Goal: Task Accomplishment & Management: Manage account settings

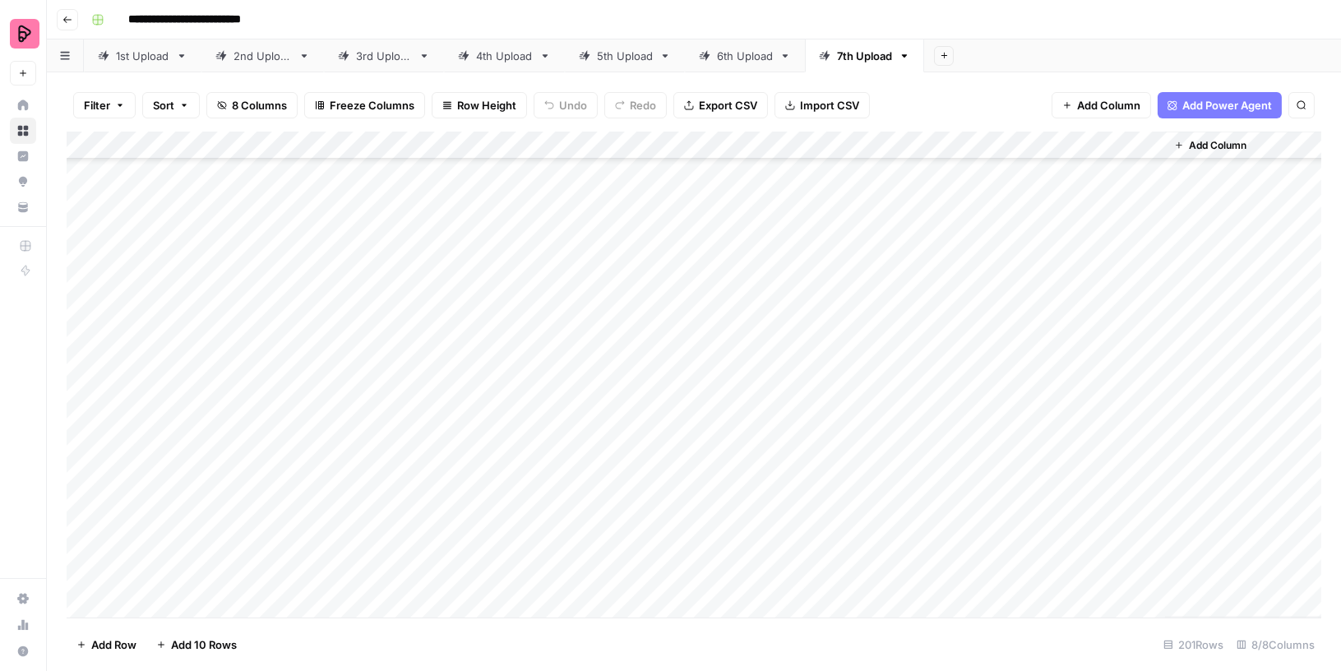
scroll to position [5187, 0]
click at [1149, 577] on div "Add Column" at bounding box center [694, 375] width 1255 height 487
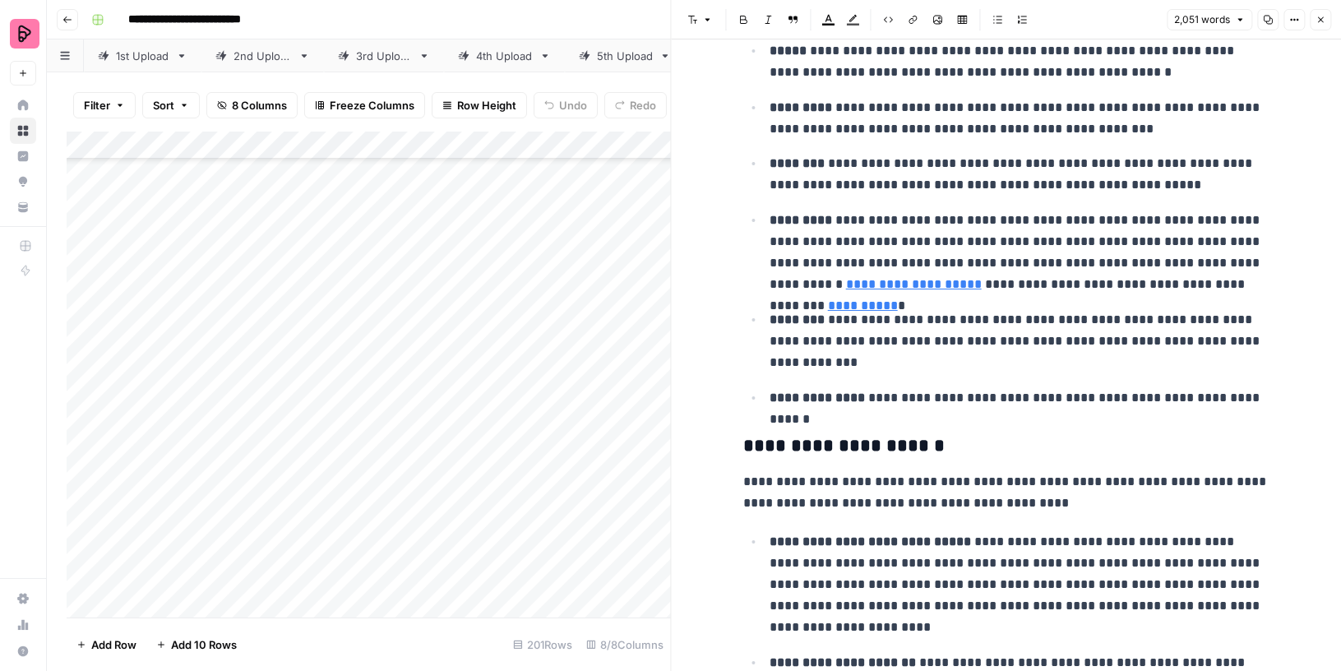
scroll to position [3143, 0]
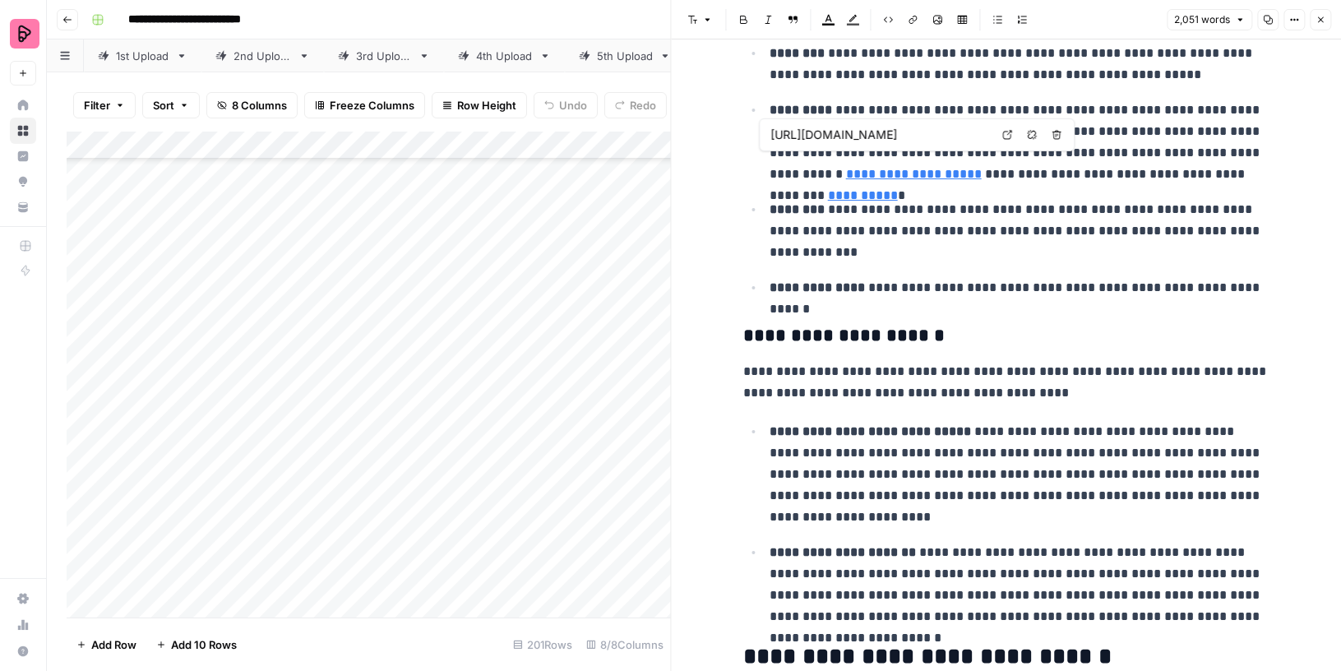
type input "[URL][PERSON_NAME][DOMAIN_NAME]"
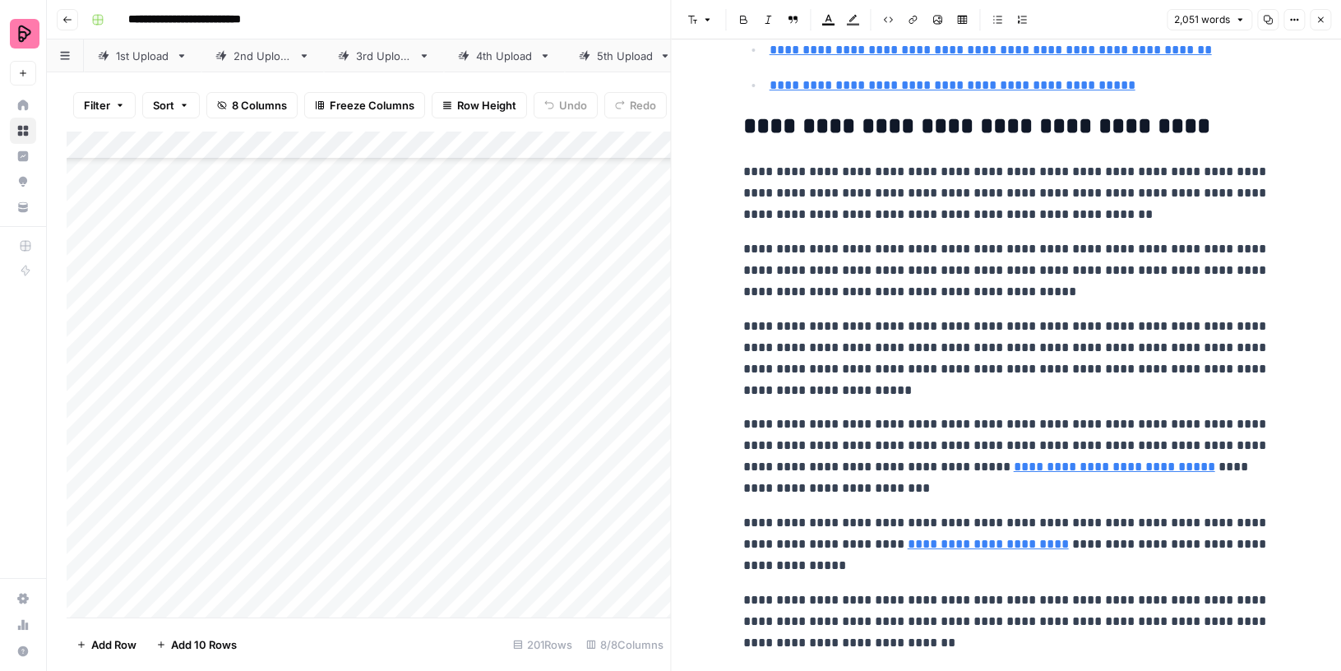
scroll to position [6445, 0]
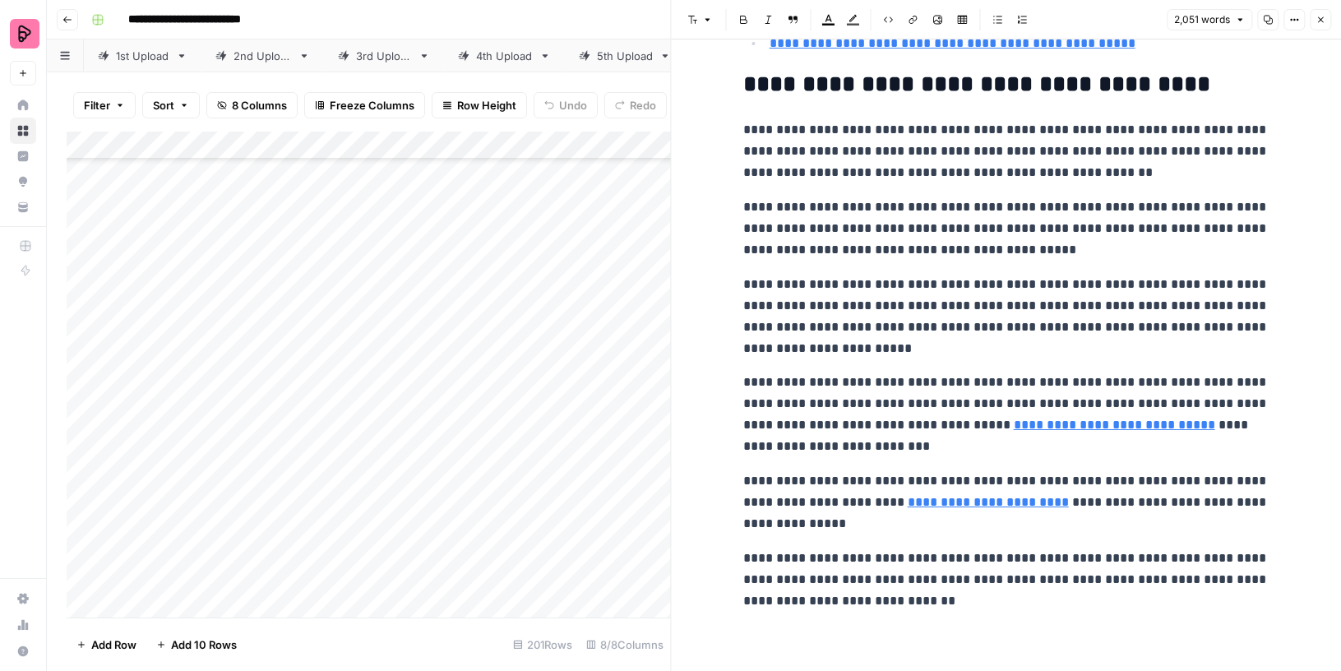
click at [1323, 16] on icon "button" at bounding box center [1321, 20] width 10 height 10
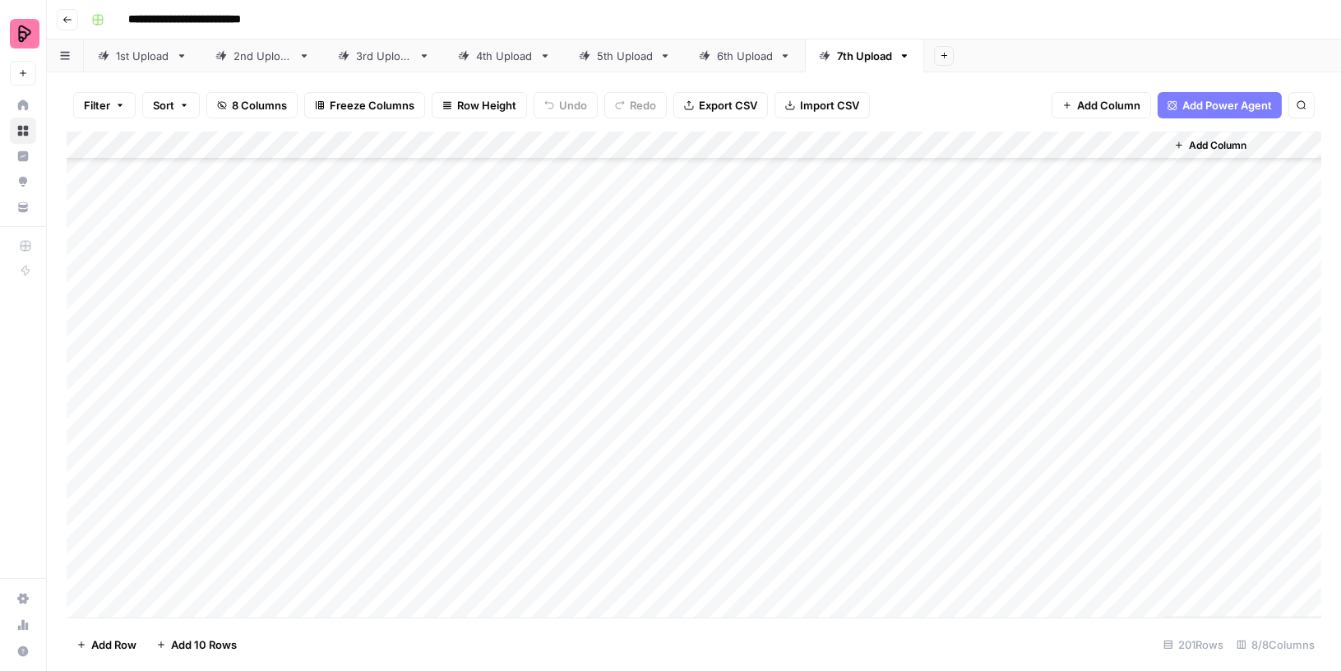
click at [1144, 547] on div "Add Column" at bounding box center [694, 375] width 1255 height 487
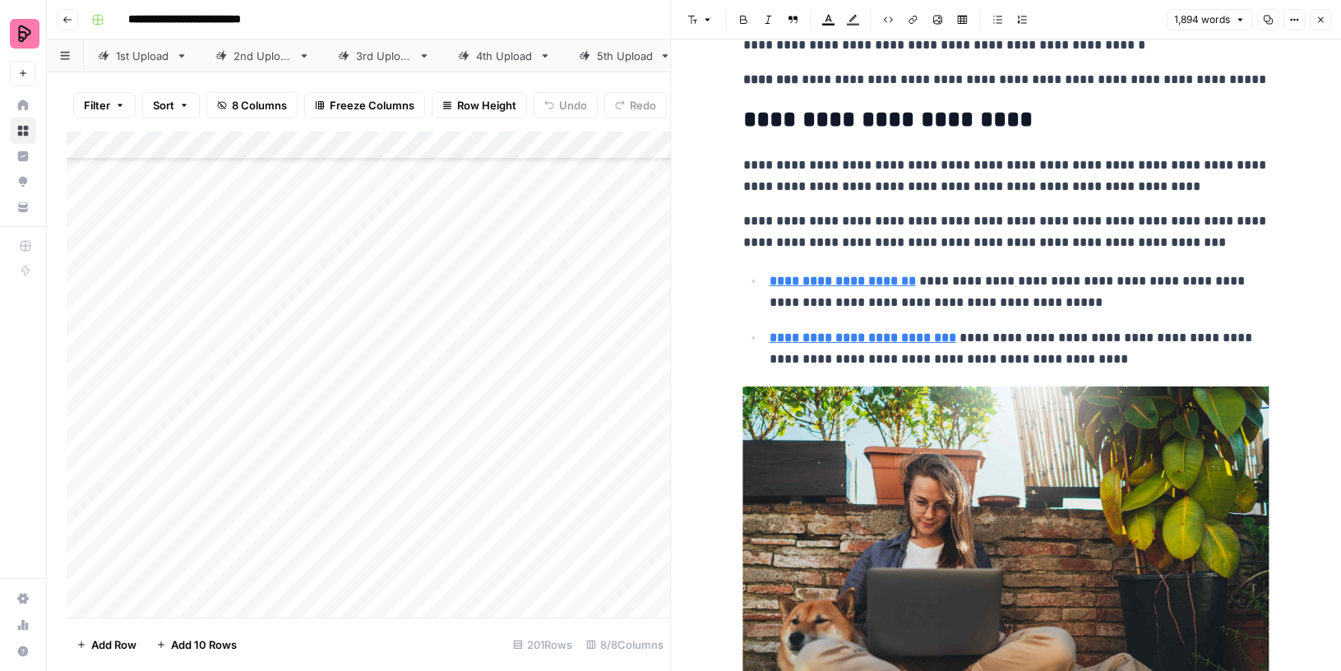
scroll to position [4655, 0]
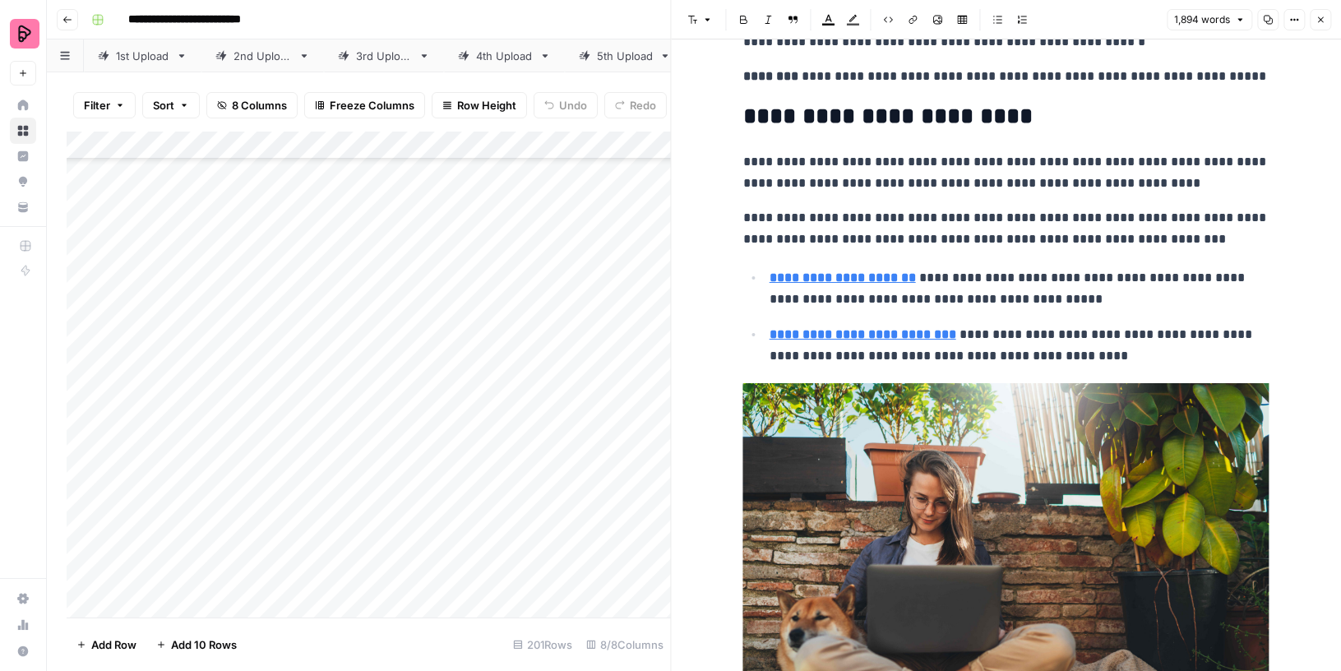
click at [1318, 16] on icon "button" at bounding box center [1321, 20] width 10 height 10
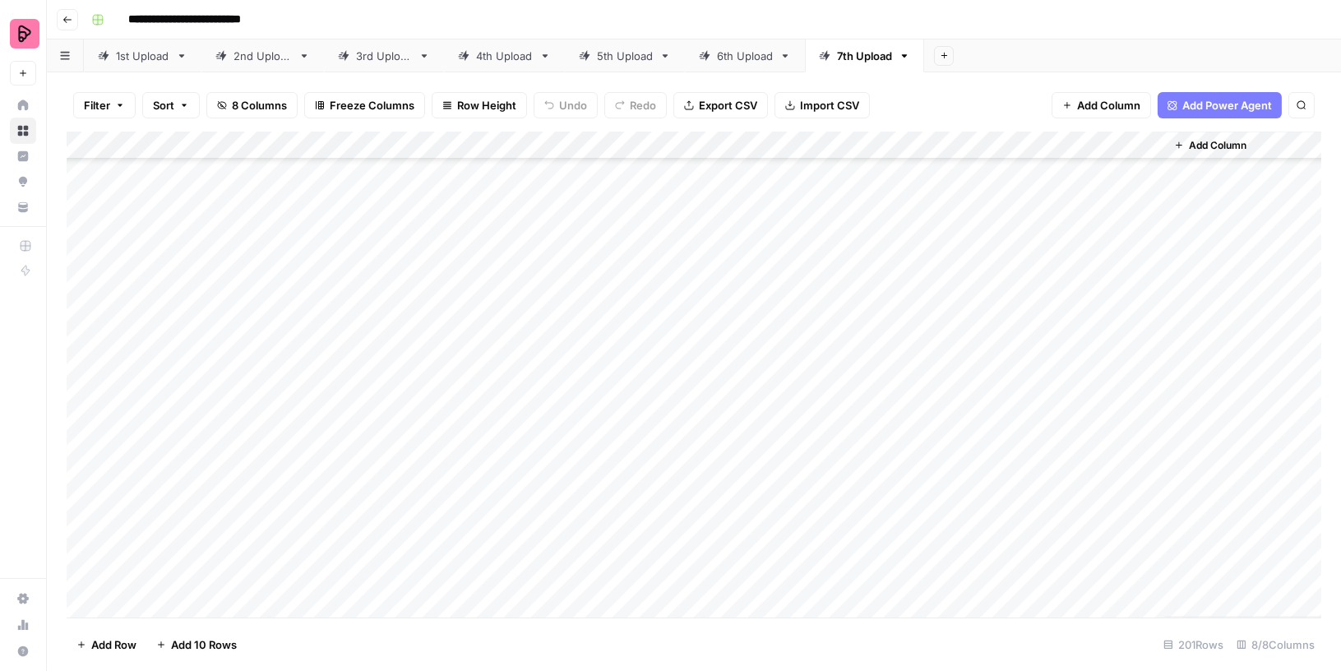
click at [347, 547] on div "Add Column" at bounding box center [694, 375] width 1255 height 487
click at [729, 110] on span "Export CSV" at bounding box center [728, 105] width 58 height 16
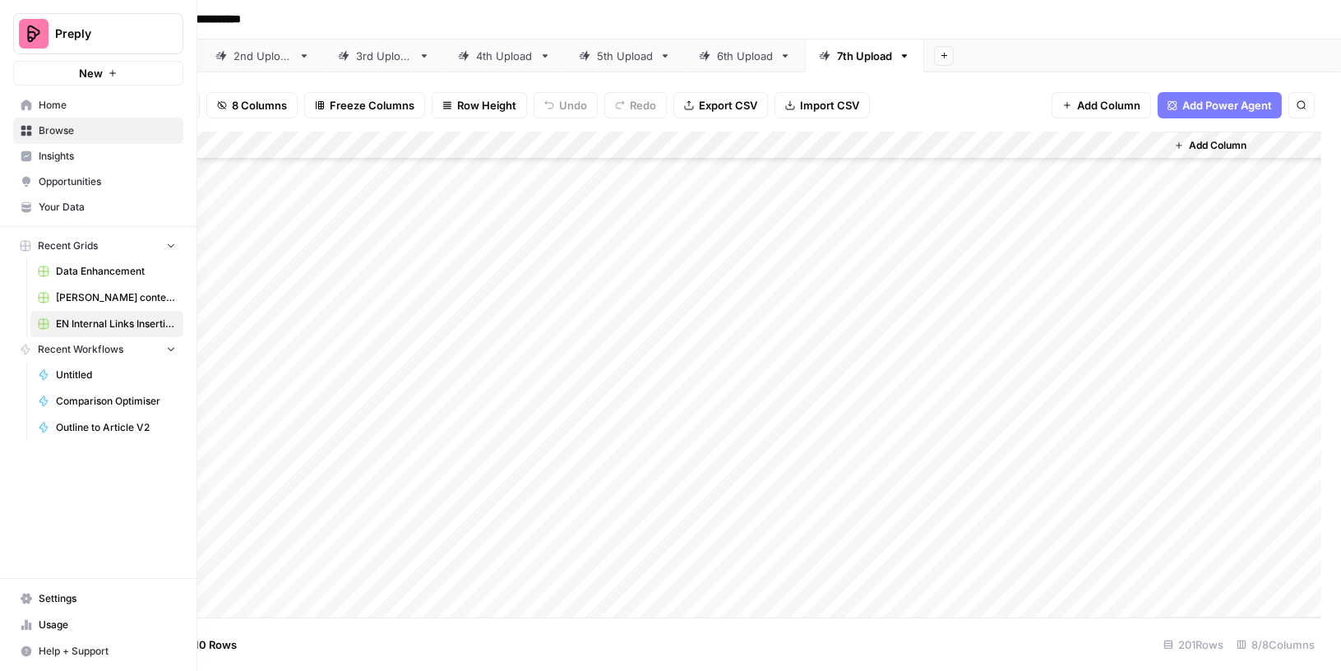
click at [68, 601] on span "Settings" at bounding box center [107, 598] width 137 height 15
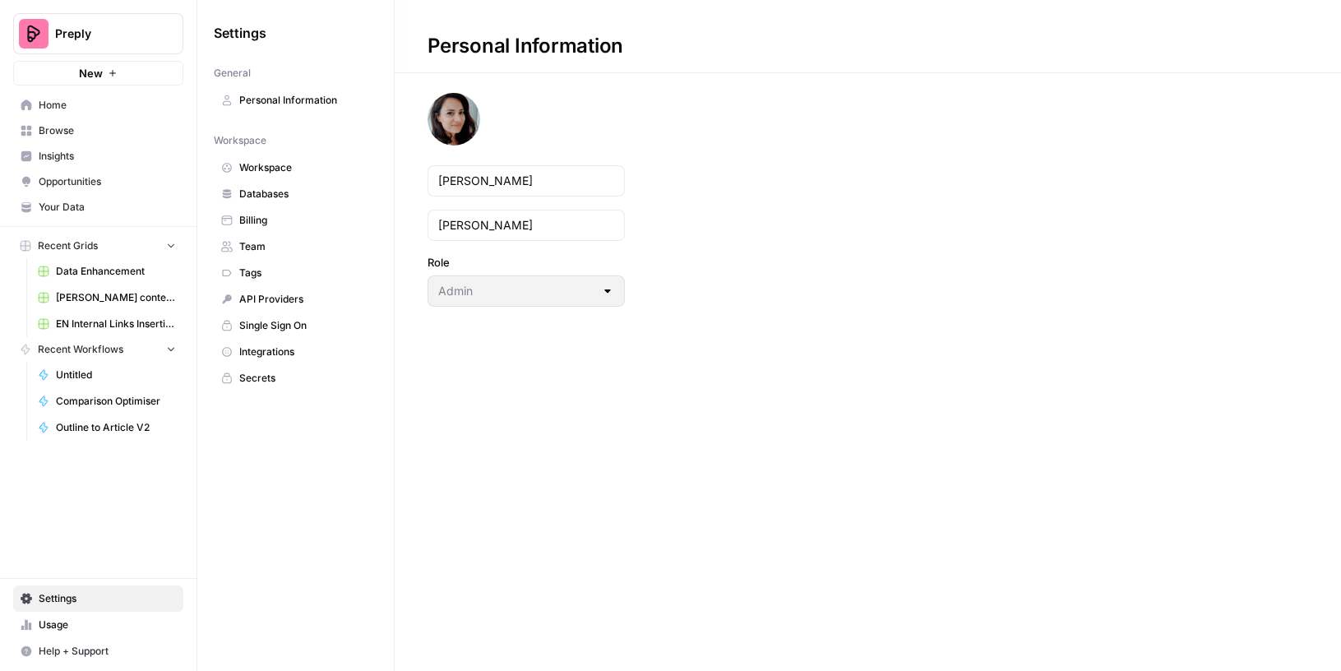
click at [267, 345] on span "Integrations" at bounding box center [304, 352] width 131 height 15
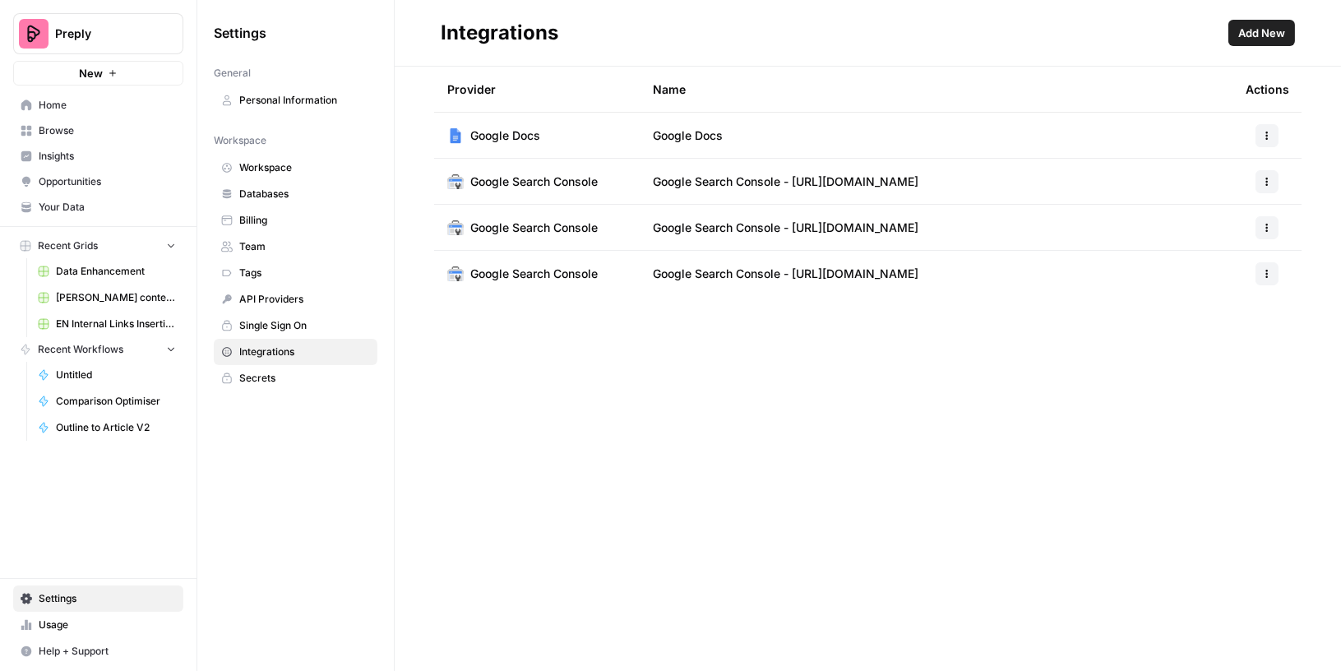
click at [1248, 47] on header "Integrations Add New" at bounding box center [868, 33] width 947 height 67
click at [1249, 35] on span "Add New" at bounding box center [1262, 33] width 47 height 16
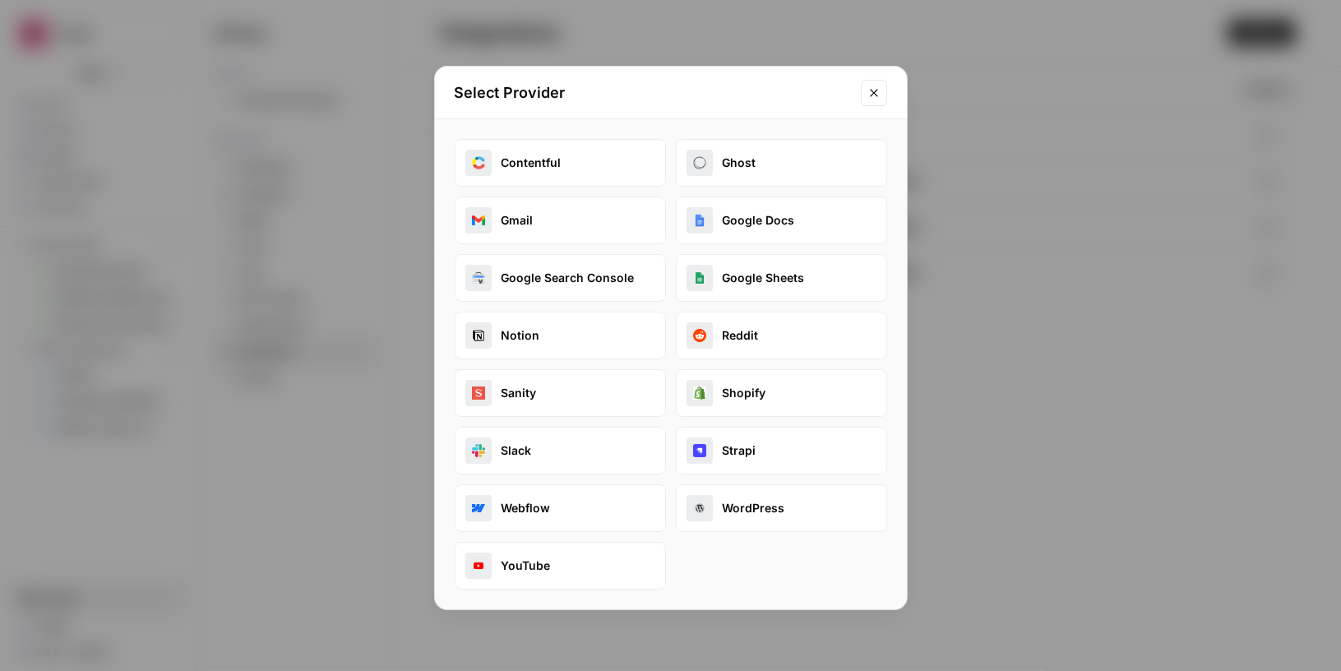
click at [714, 500] on button "WordPress" at bounding box center [781, 508] width 211 height 48
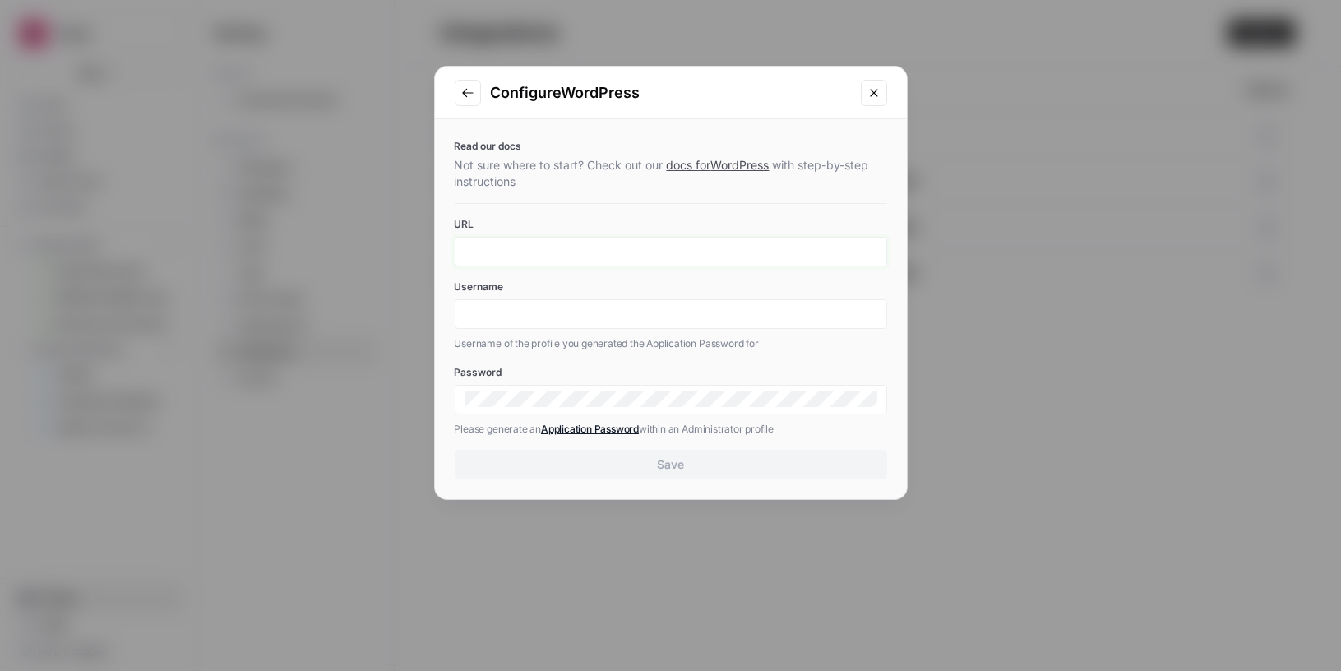
click at [592, 252] on input "URL" at bounding box center [671, 251] width 411 height 15
click at [581, 249] on input "URL" at bounding box center [671, 251] width 411 height 15
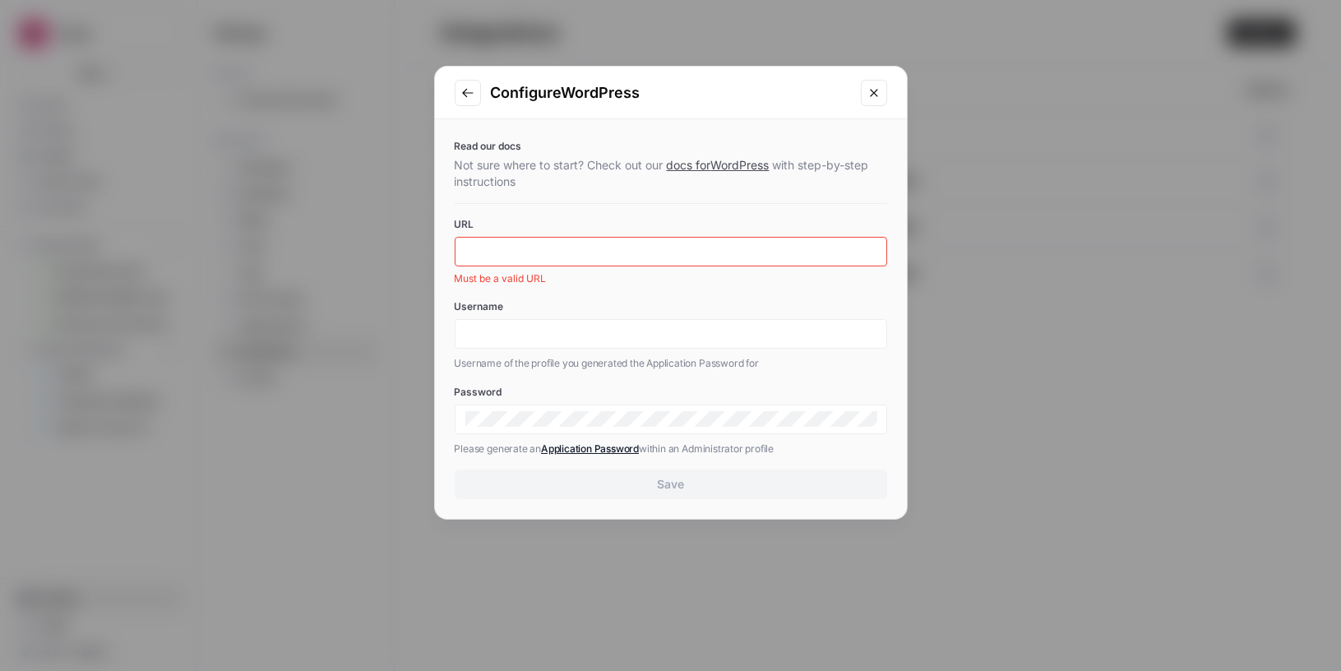
click at [563, 209] on div "Read our docs Not sure where to start? Check out our docs for WordPress with st…" at bounding box center [671, 319] width 472 height 400
click at [691, 164] on link "docs for WordPress" at bounding box center [718, 165] width 103 height 14
click at [683, 252] on input "URL" at bounding box center [671, 251] width 411 height 15
paste input "[URL][DOMAIN_NAME]"
type input "[URL][DOMAIN_NAME]"
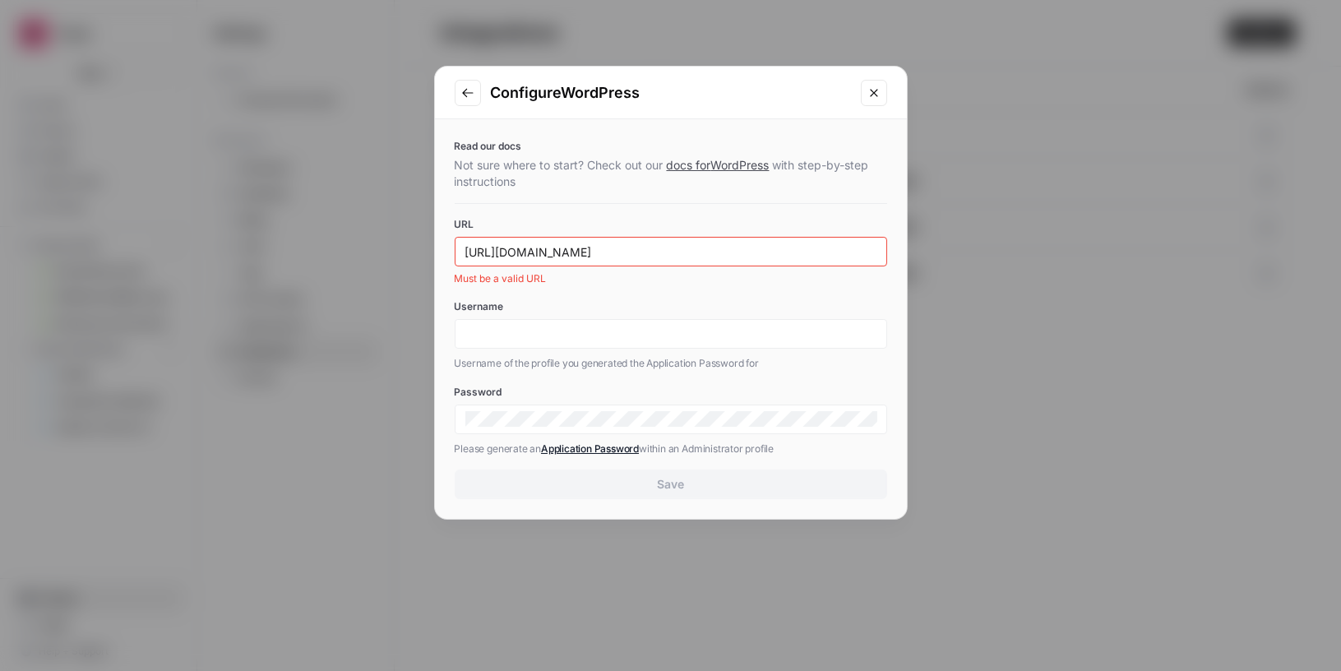
click at [846, 344] on div "Username Username of the profile you generated the Application Password for" at bounding box center [671, 335] width 433 height 72
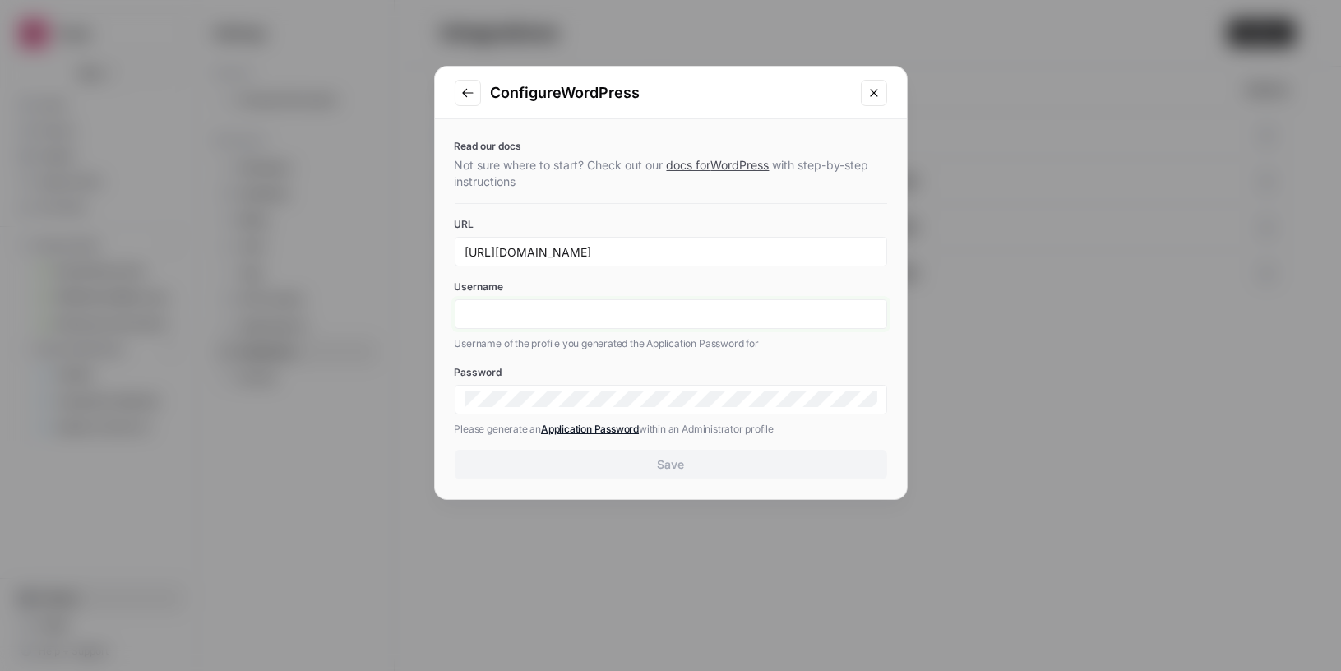
click at [574, 314] on input "Username" at bounding box center [671, 314] width 411 height 15
paste input "API integration"
type input "API integration"
click at [538, 387] on div at bounding box center [671, 400] width 433 height 30
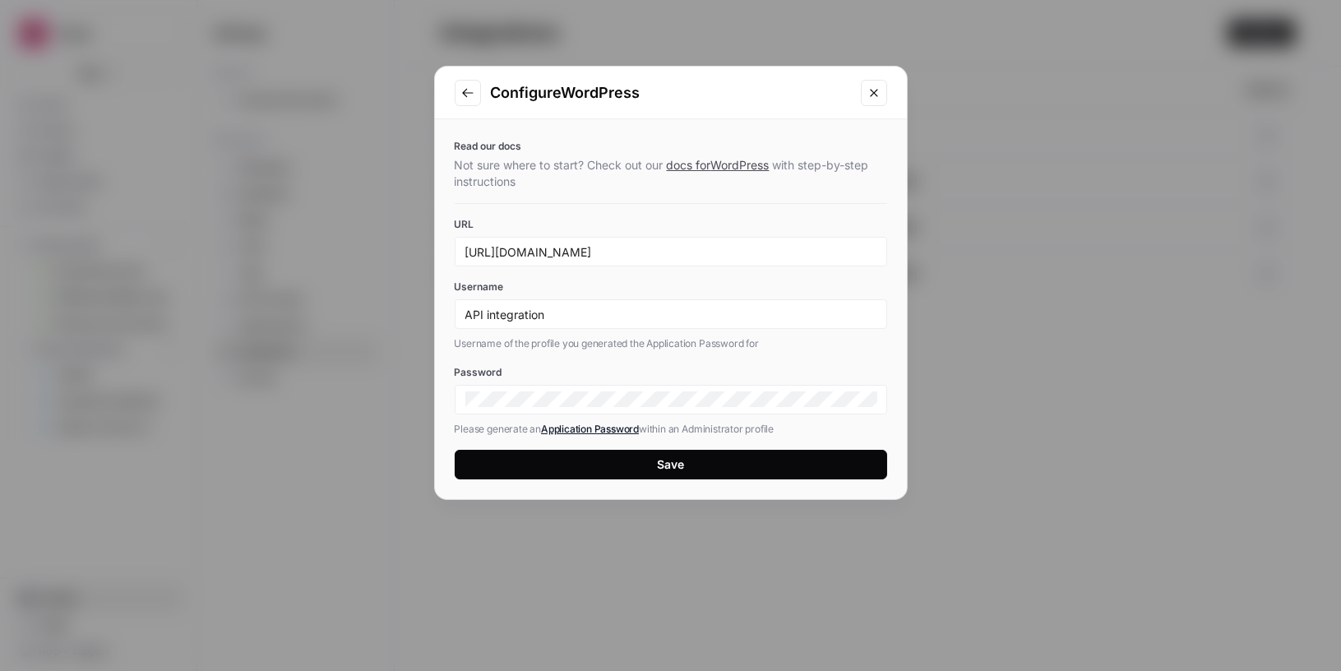
click at [707, 466] on button "Save" at bounding box center [671, 465] width 433 height 30
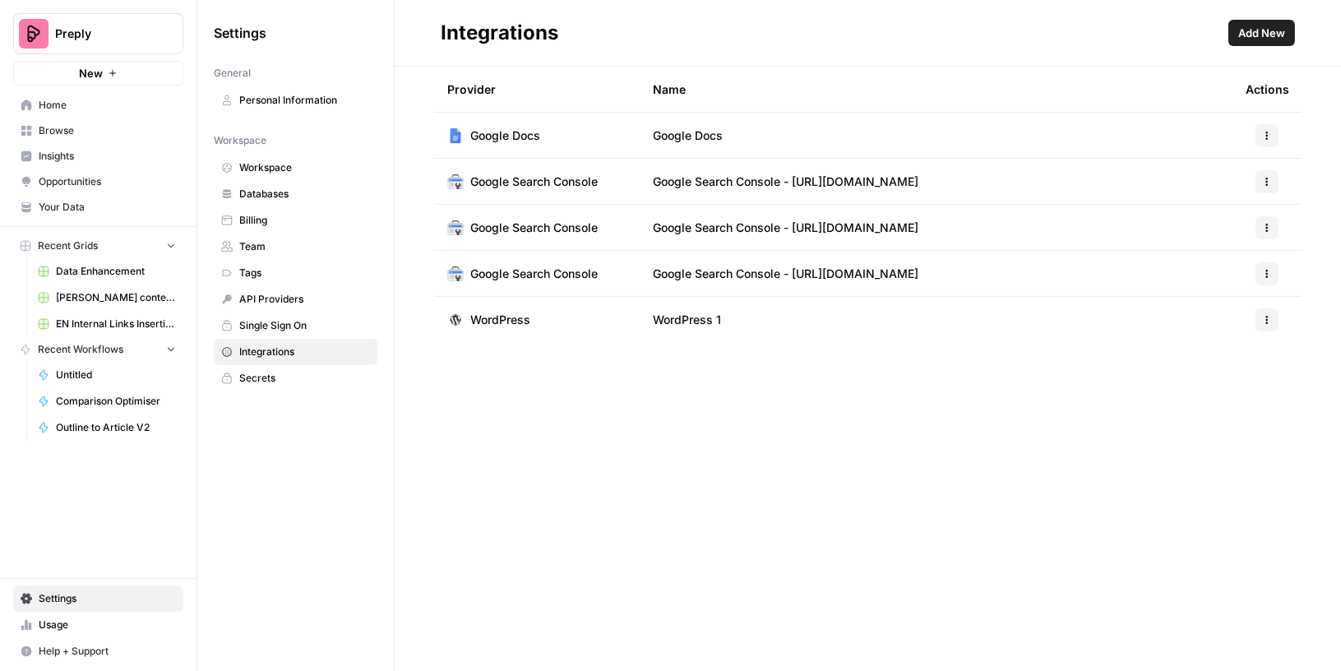
click at [1259, 321] on button "button" at bounding box center [1267, 319] width 23 height 23
click at [1239, 378] on span "Rename" at bounding box center [1232, 380] width 53 height 16
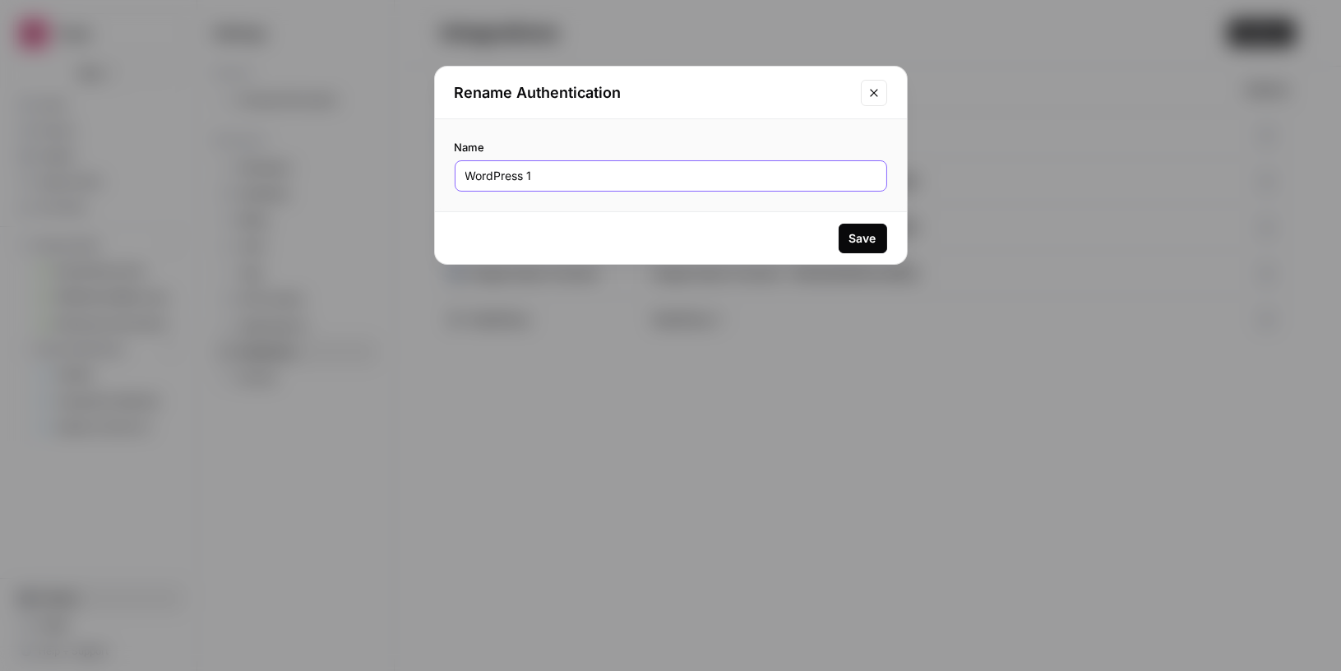
click at [695, 172] on input "WordPress 1" at bounding box center [671, 176] width 411 height 16
type input "EN Blog"
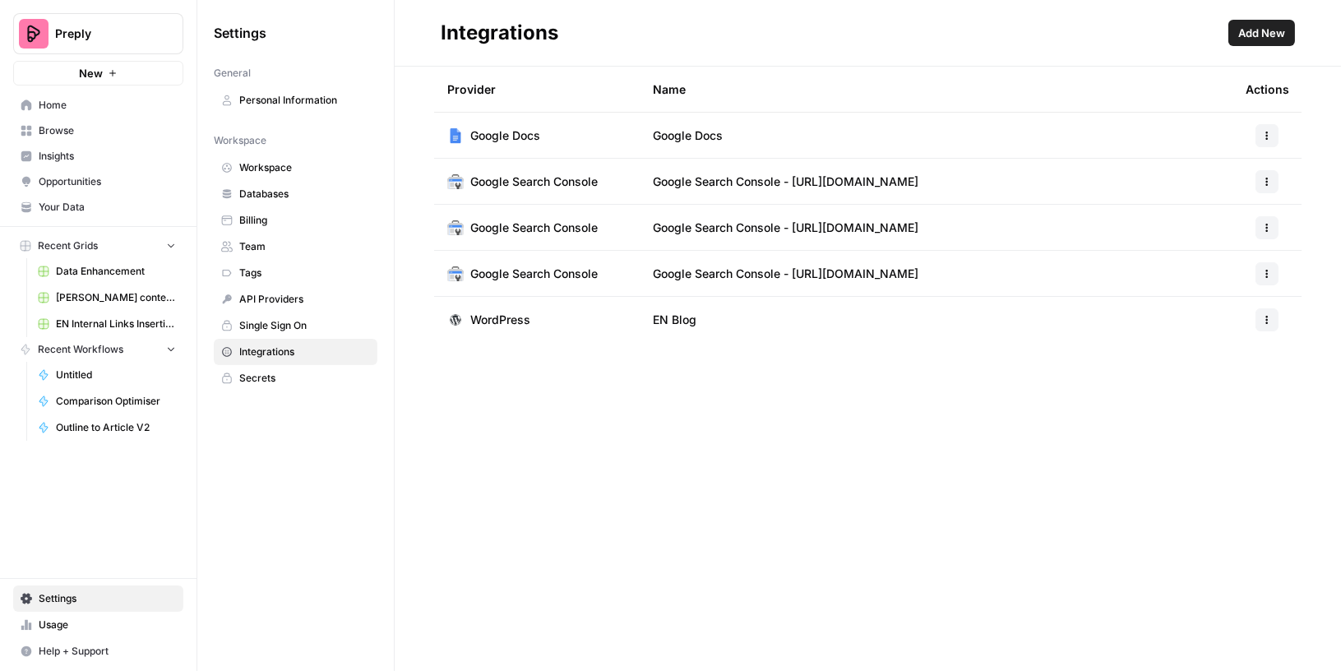
click at [75, 205] on span "Your Data" at bounding box center [107, 207] width 137 height 15
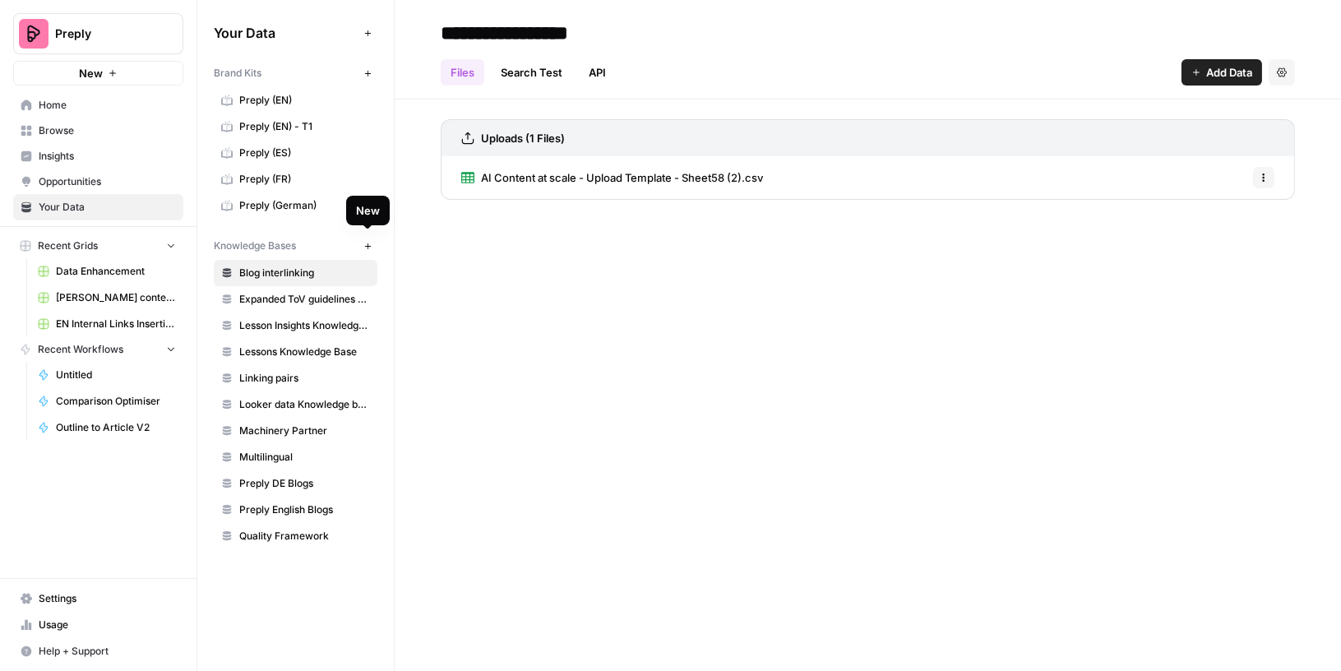
click at [366, 242] on icon "button" at bounding box center [368, 246] width 9 height 9
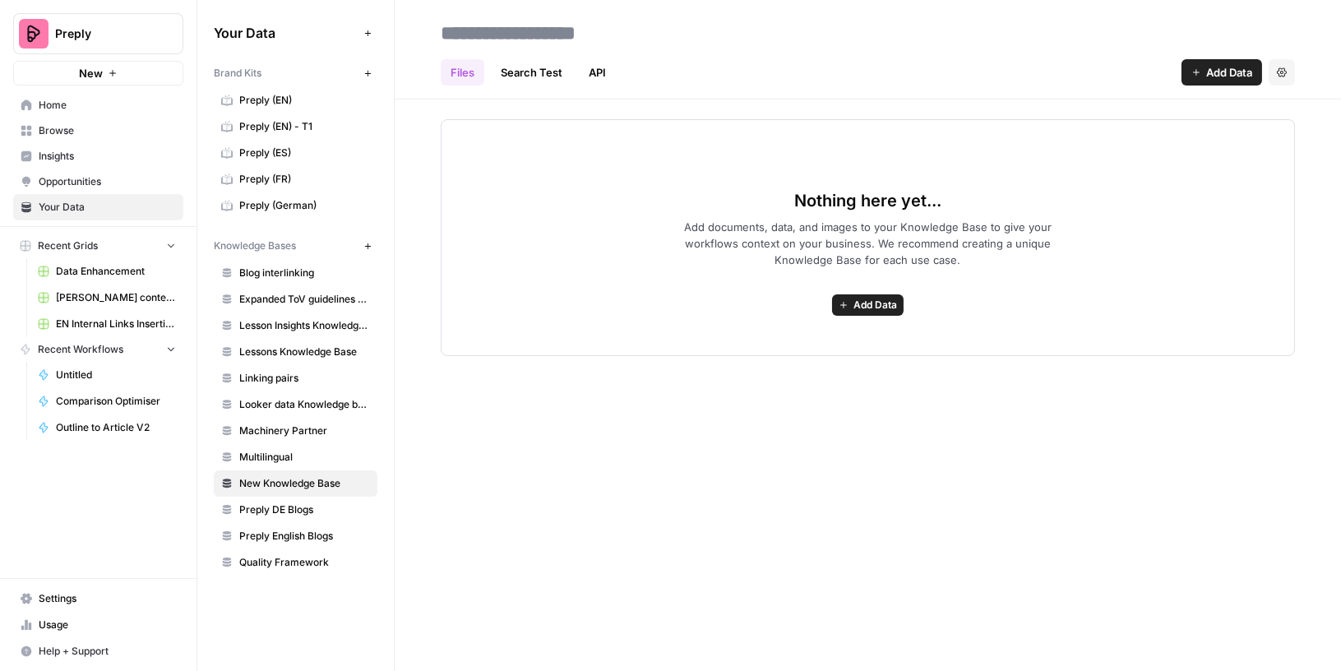
click at [586, 33] on input at bounding box center [565, 32] width 263 height 33
type input "**********"
click at [605, 79] on link "API" at bounding box center [597, 72] width 37 height 26
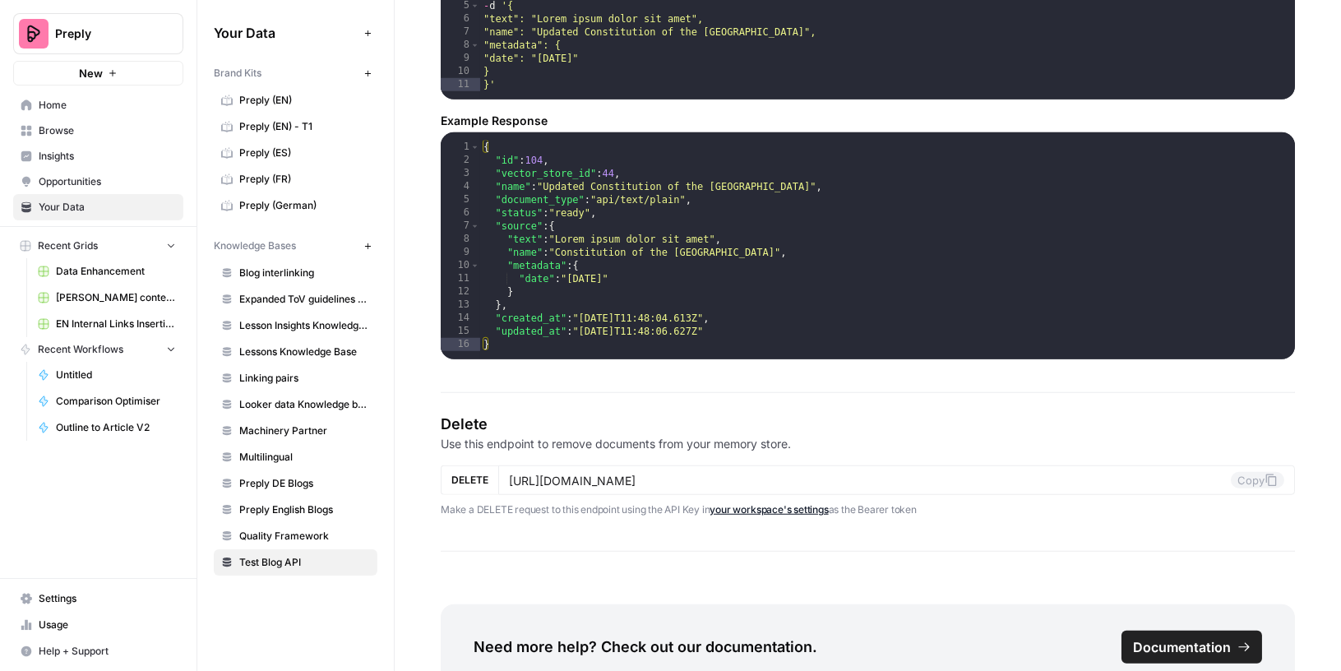
scroll to position [2692, 0]
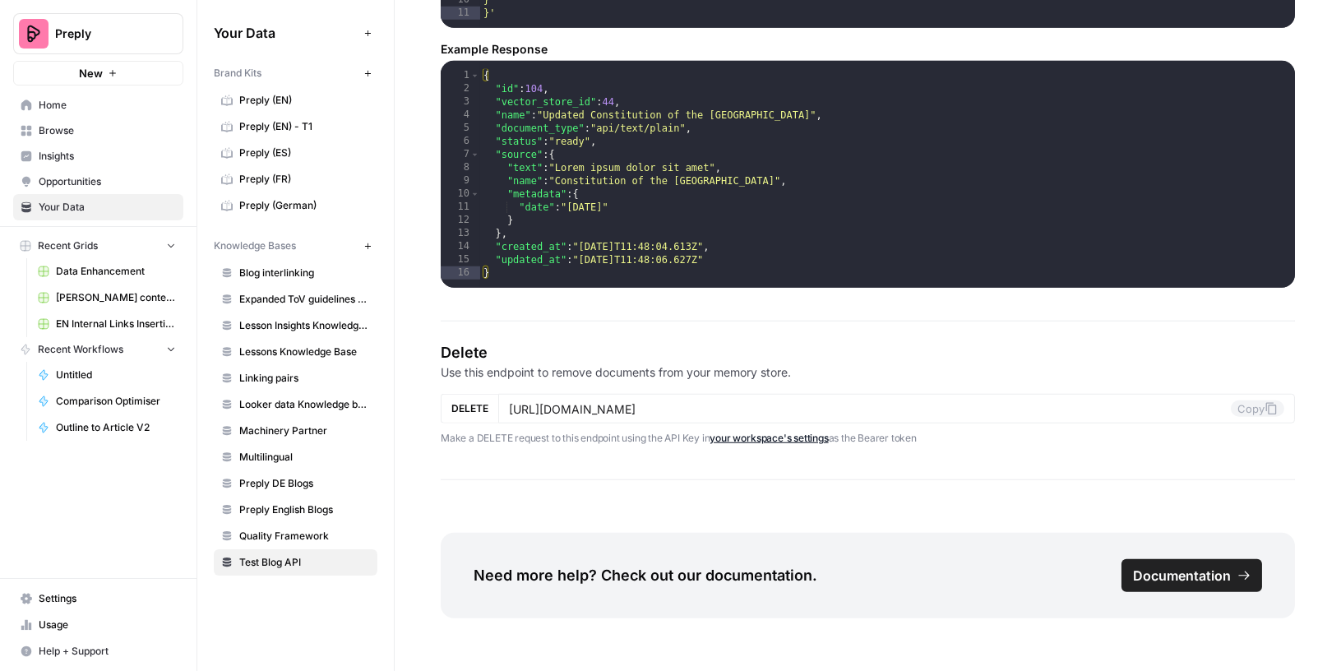
click at [1202, 566] on span "Documentation" at bounding box center [1182, 576] width 98 height 20
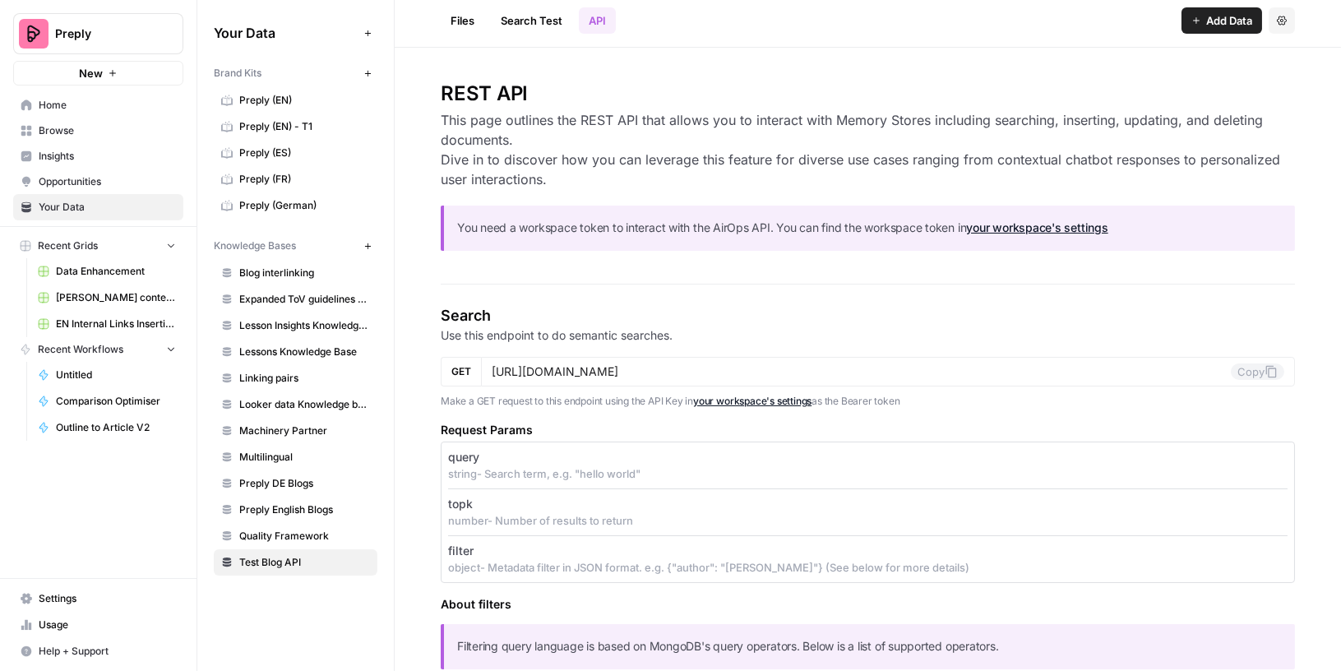
scroll to position [0, 0]
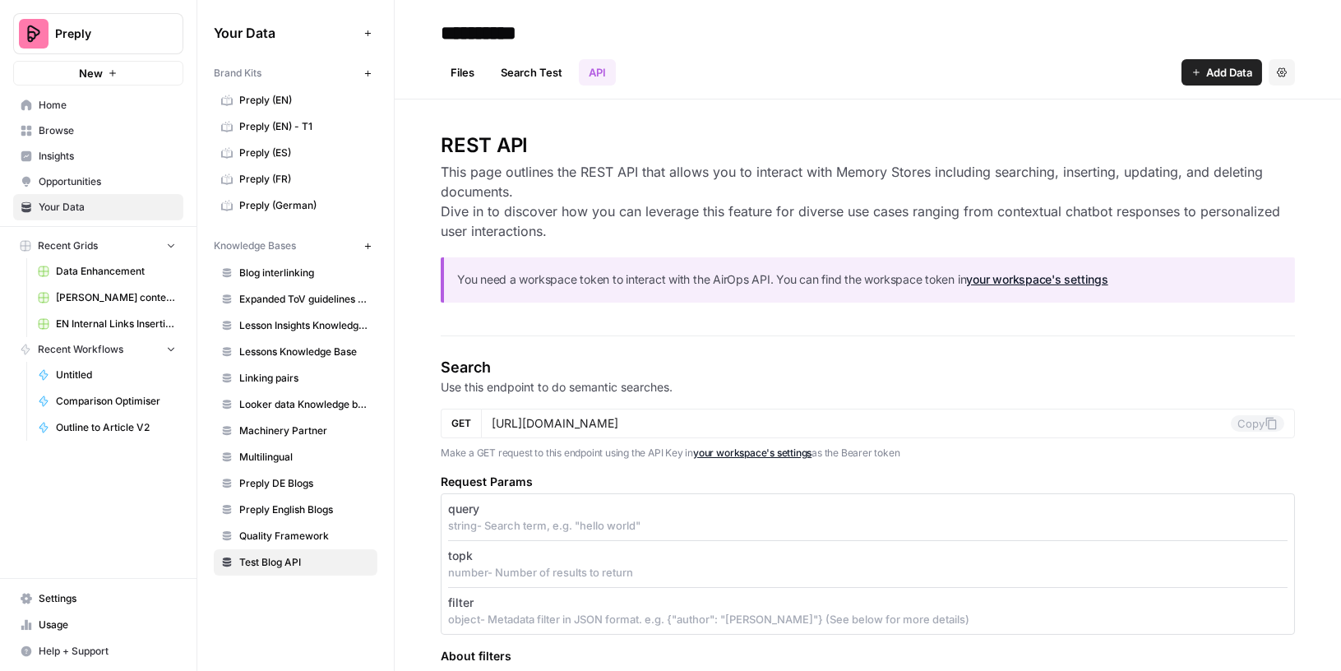
click at [1229, 68] on span "Add Data" at bounding box center [1230, 72] width 46 height 16
click at [912, 69] on div "Files Search Test API Add Data Settings" at bounding box center [868, 65] width 855 height 39
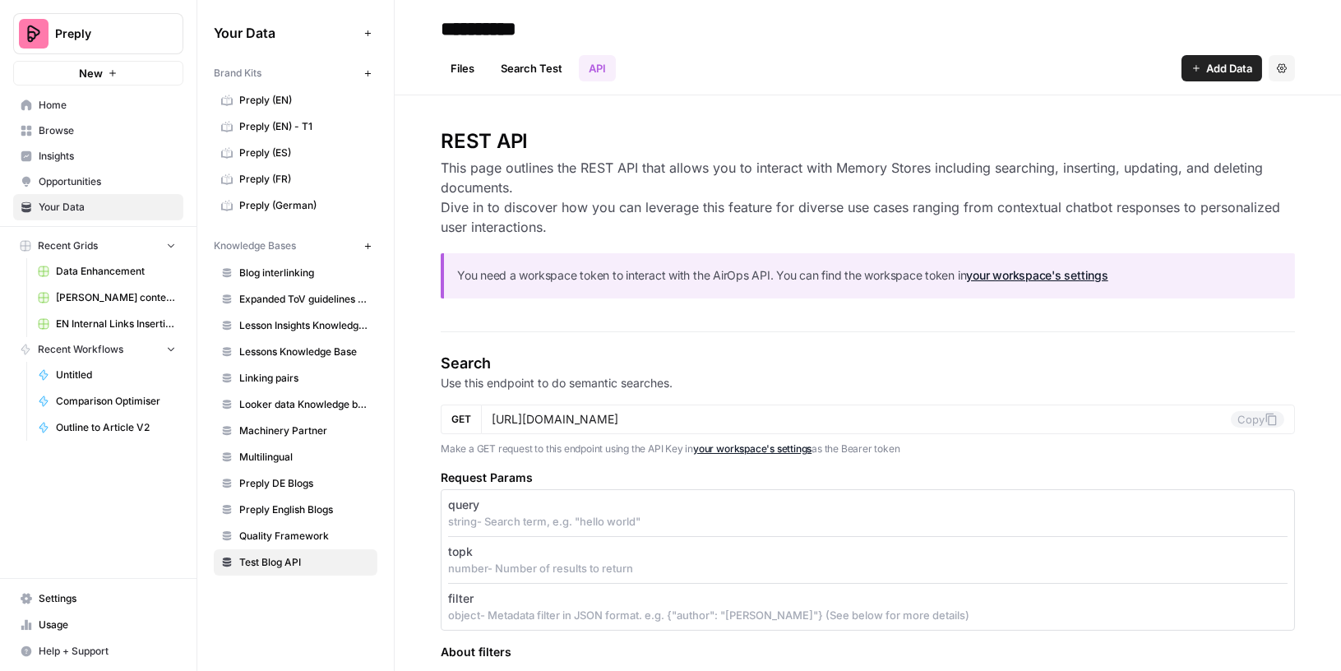
scroll to position [5, 0]
click at [81, 623] on span "Usage" at bounding box center [107, 625] width 137 height 15
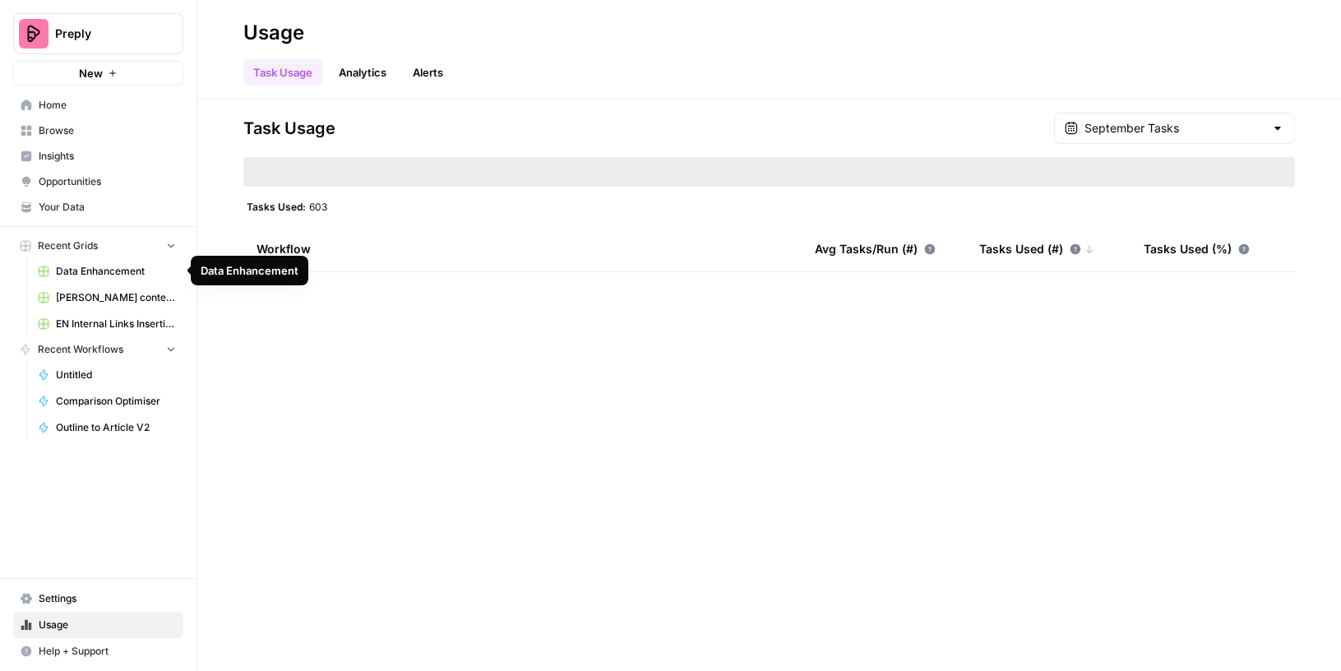
click at [100, 271] on span "Data Enhancement" at bounding box center [116, 271] width 120 height 15
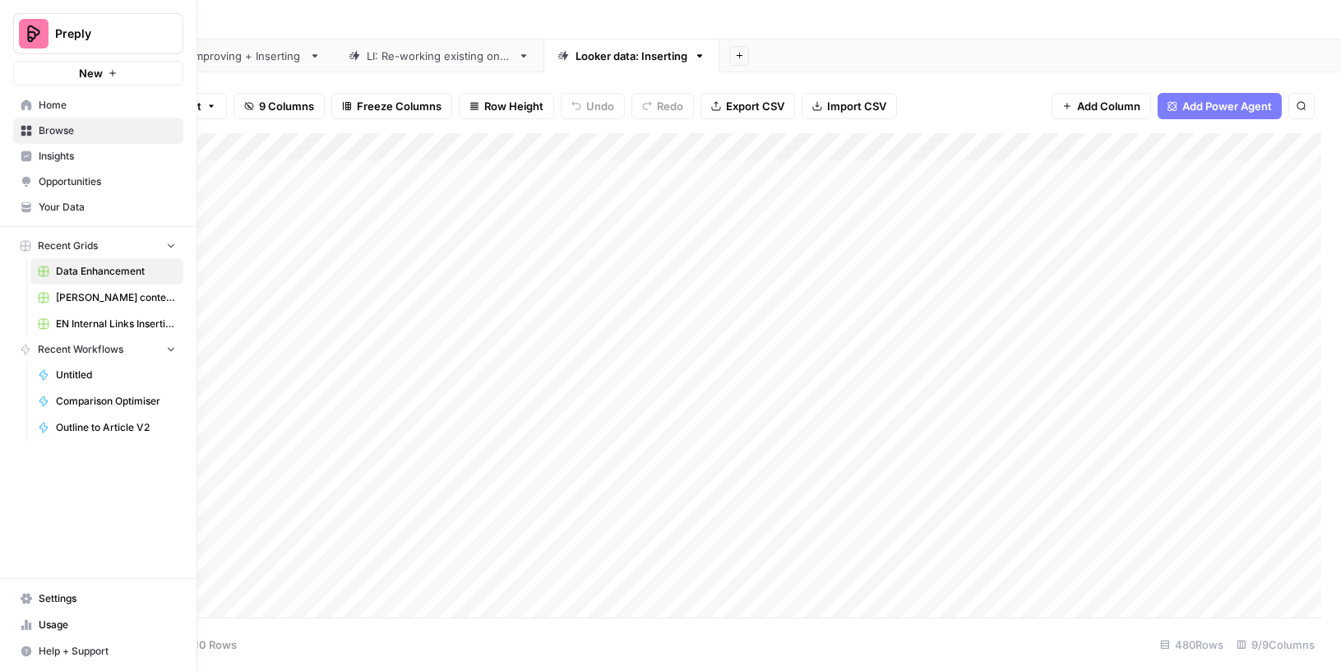
click at [56, 202] on span "Your Data" at bounding box center [107, 207] width 137 height 15
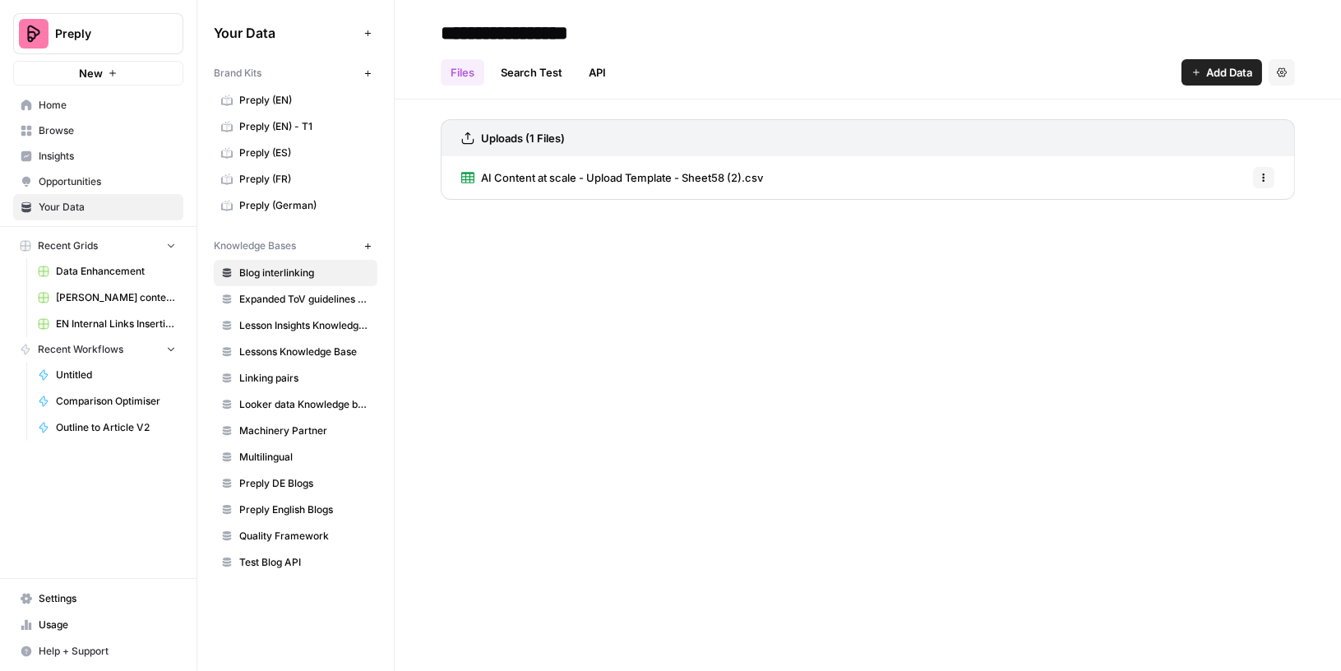
click at [558, 76] on link "Search Test" at bounding box center [531, 72] width 81 height 26
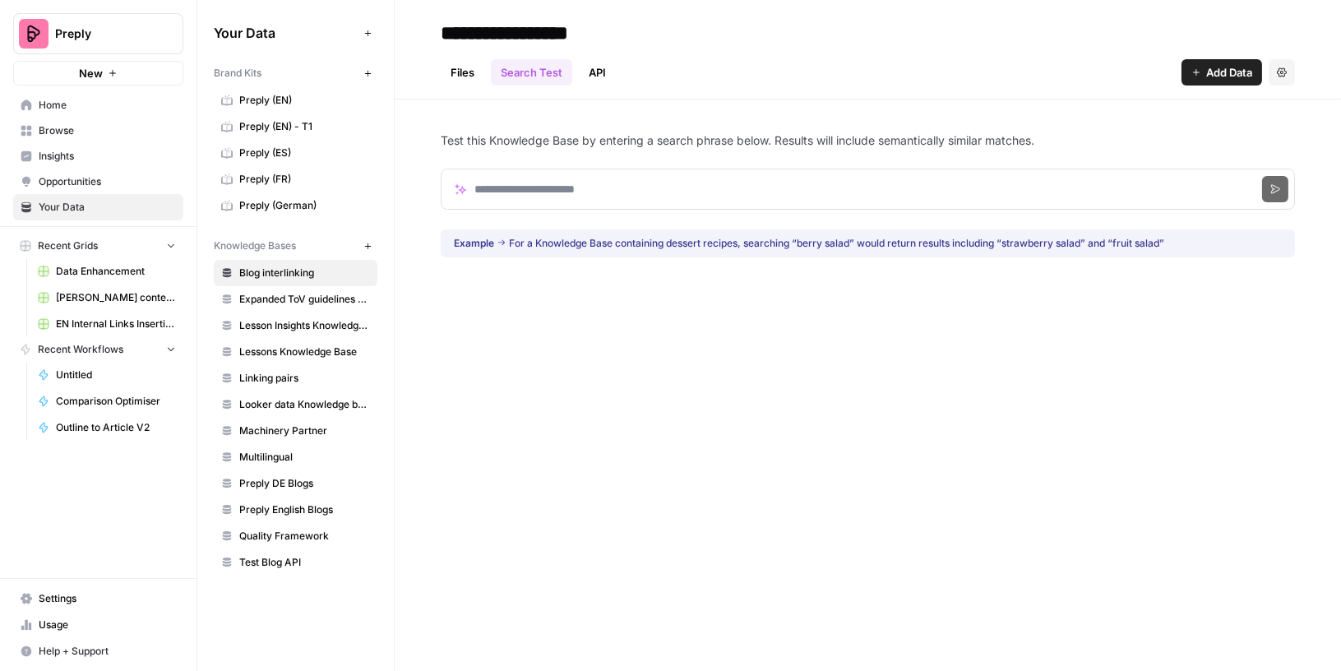
click at [592, 72] on link "API" at bounding box center [597, 72] width 37 height 26
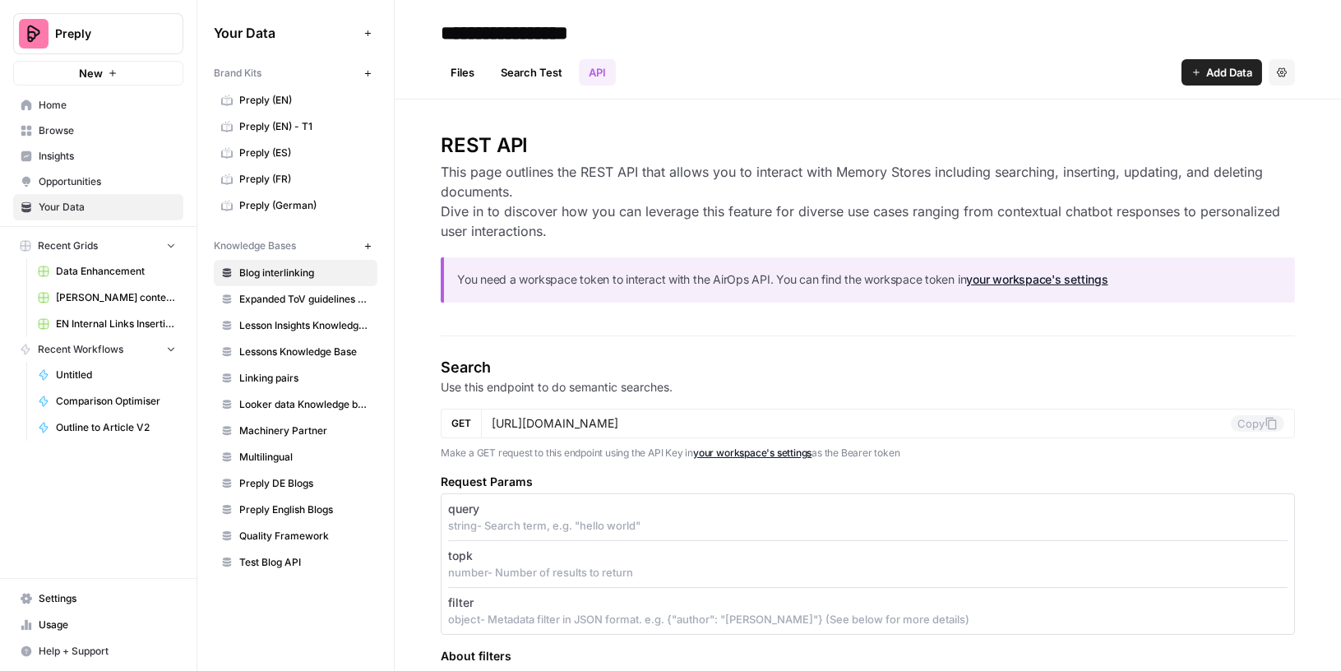
click at [466, 73] on link "Files" at bounding box center [463, 72] width 44 height 26
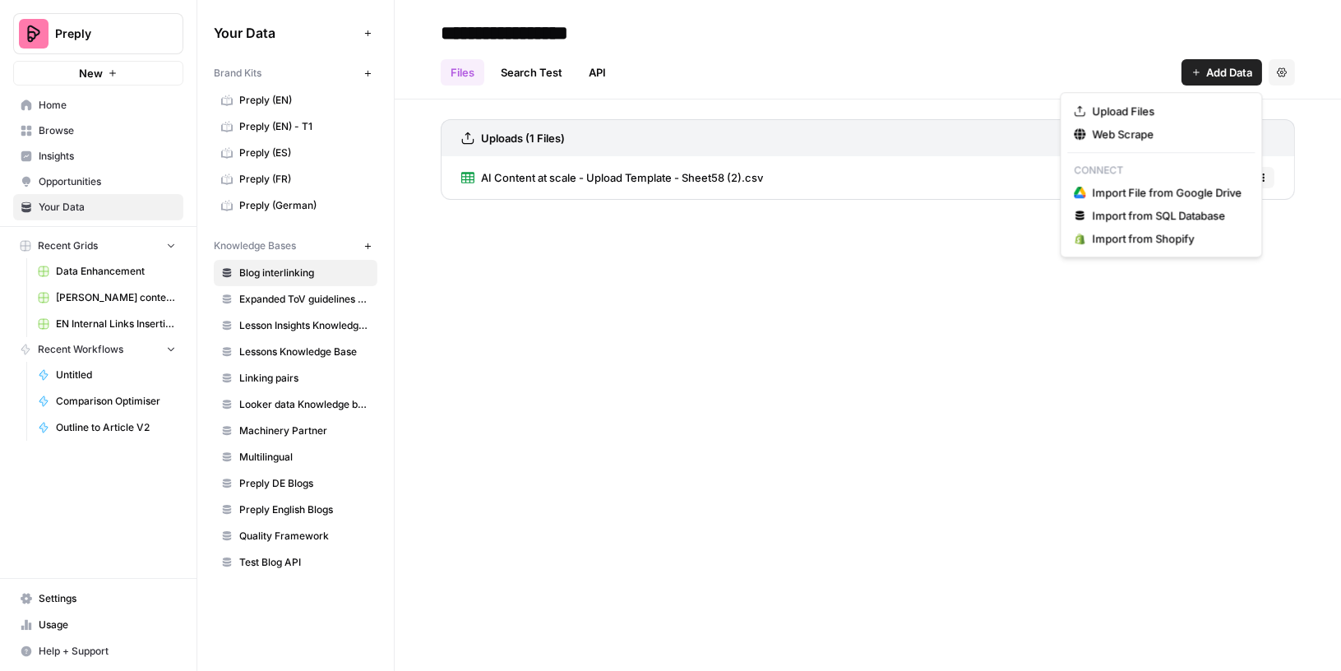
click at [1216, 78] on span "Add Data" at bounding box center [1230, 72] width 46 height 16
click at [973, 251] on div "**********" at bounding box center [868, 335] width 947 height 671
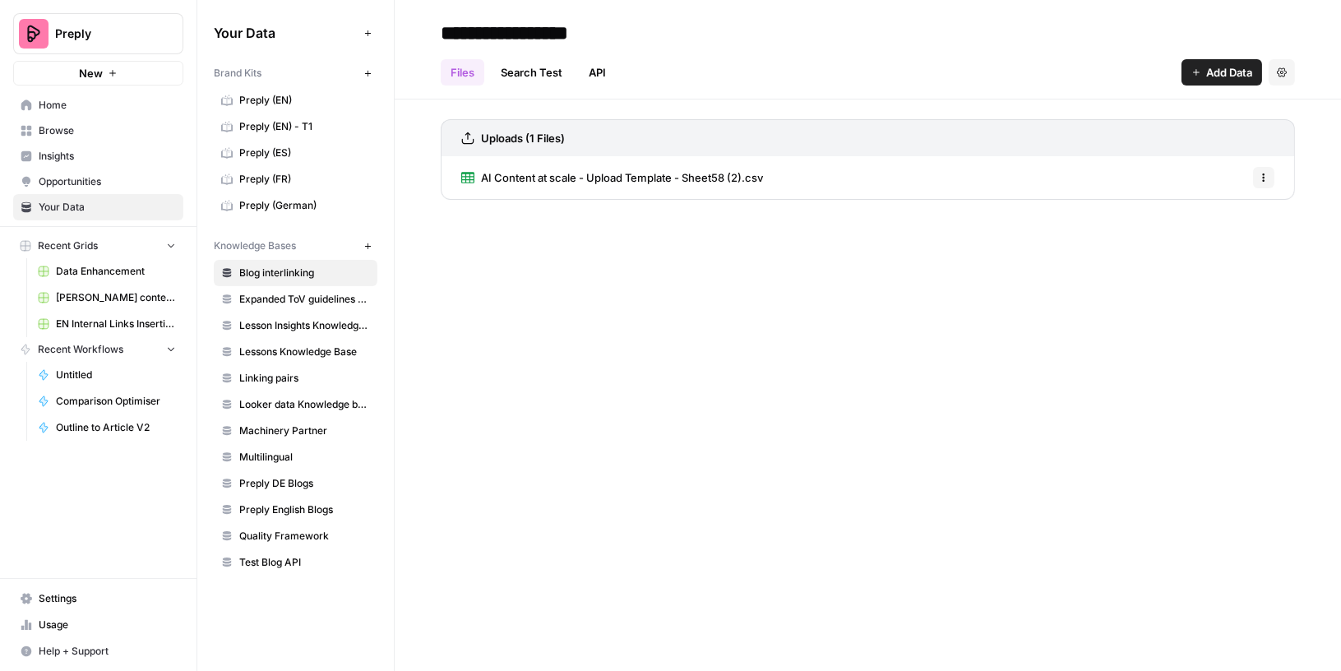
click at [1293, 66] on button "Settings" at bounding box center [1282, 72] width 26 height 26
click at [1017, 42] on div "**********" at bounding box center [868, 33] width 855 height 26
click at [62, 591] on link "Settings" at bounding box center [98, 599] width 170 height 26
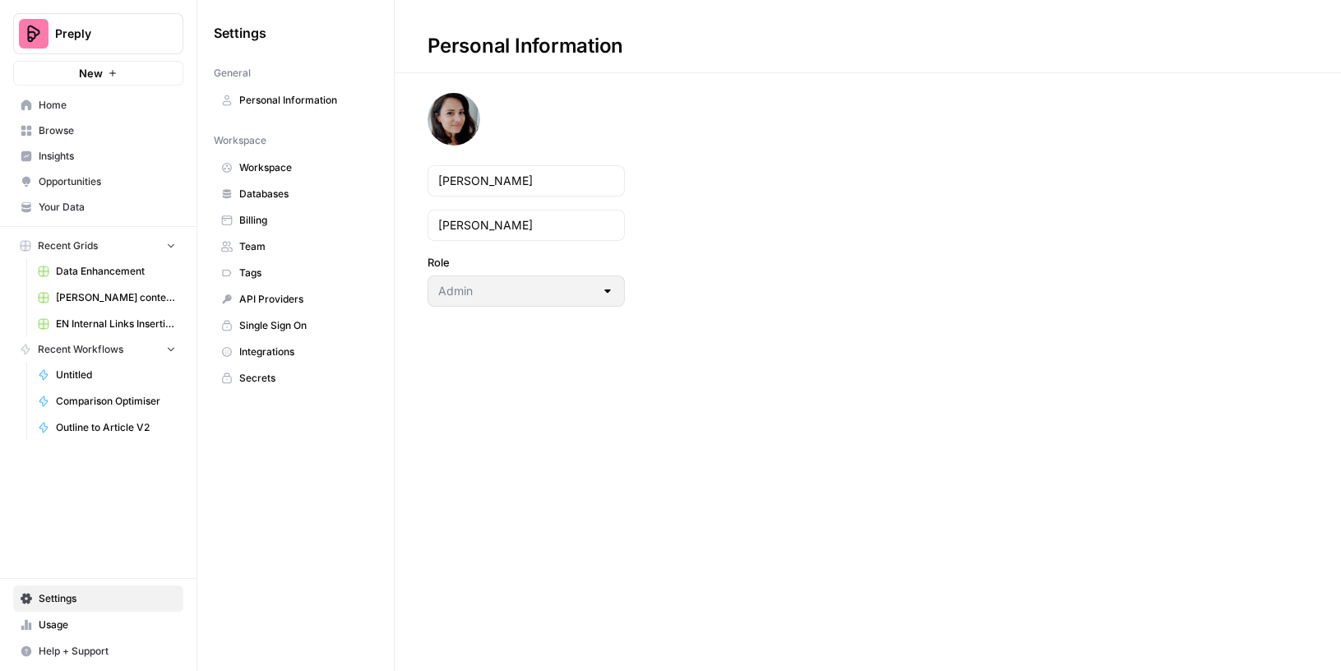
click at [252, 345] on span "Integrations" at bounding box center [304, 352] width 131 height 15
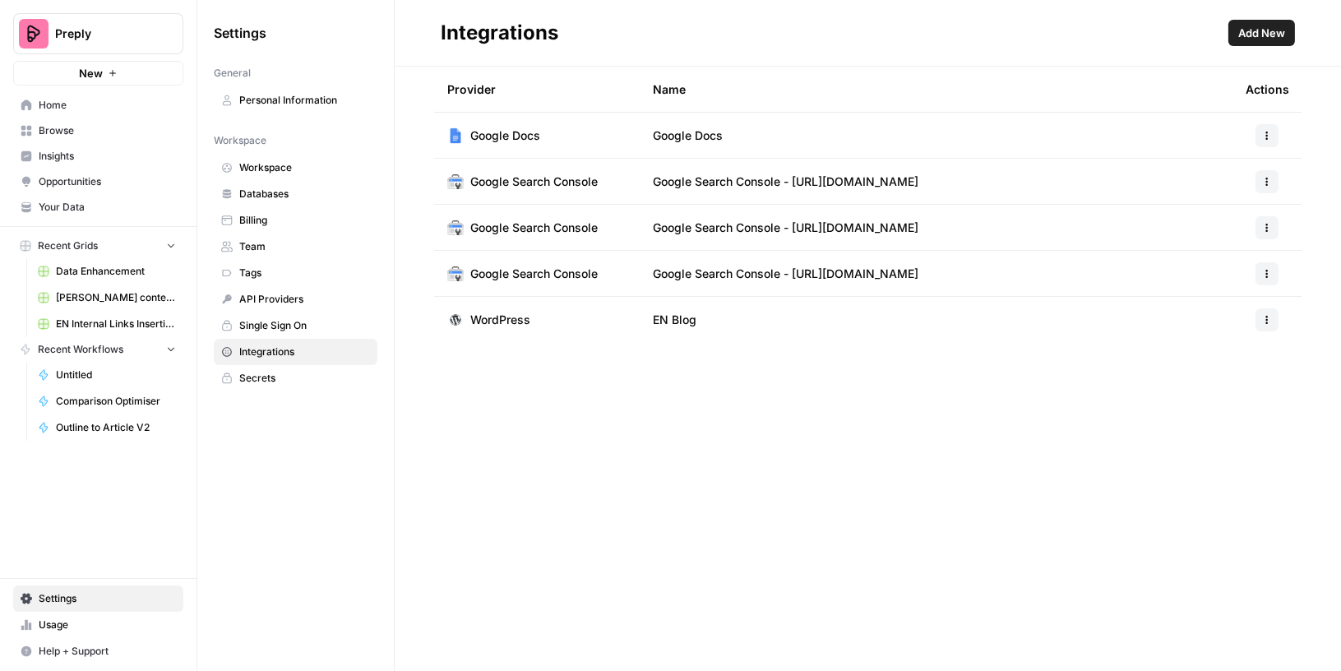
click at [518, 313] on span "WordPress" at bounding box center [500, 320] width 60 height 16
click at [1258, 331] on td at bounding box center [1267, 320] width 69 height 46
click at [1267, 320] on icon "button" at bounding box center [1268, 320] width 2 height 2
click at [1323, 313] on div "Provider Name Actions Google Docs Google Docs Google Search Console Google Sear…" at bounding box center [868, 369] width 947 height 605
click at [1273, 316] on button "button" at bounding box center [1267, 319] width 23 height 23
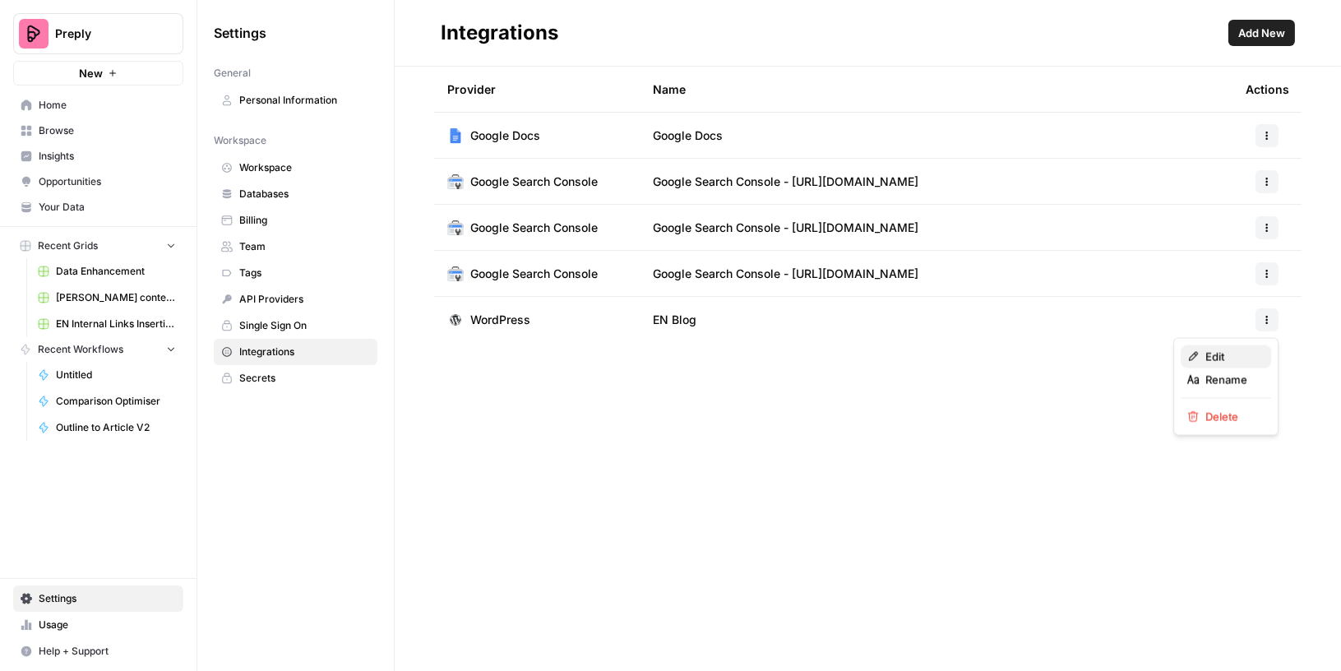
click at [1216, 352] on span "Edit" at bounding box center [1232, 357] width 53 height 16
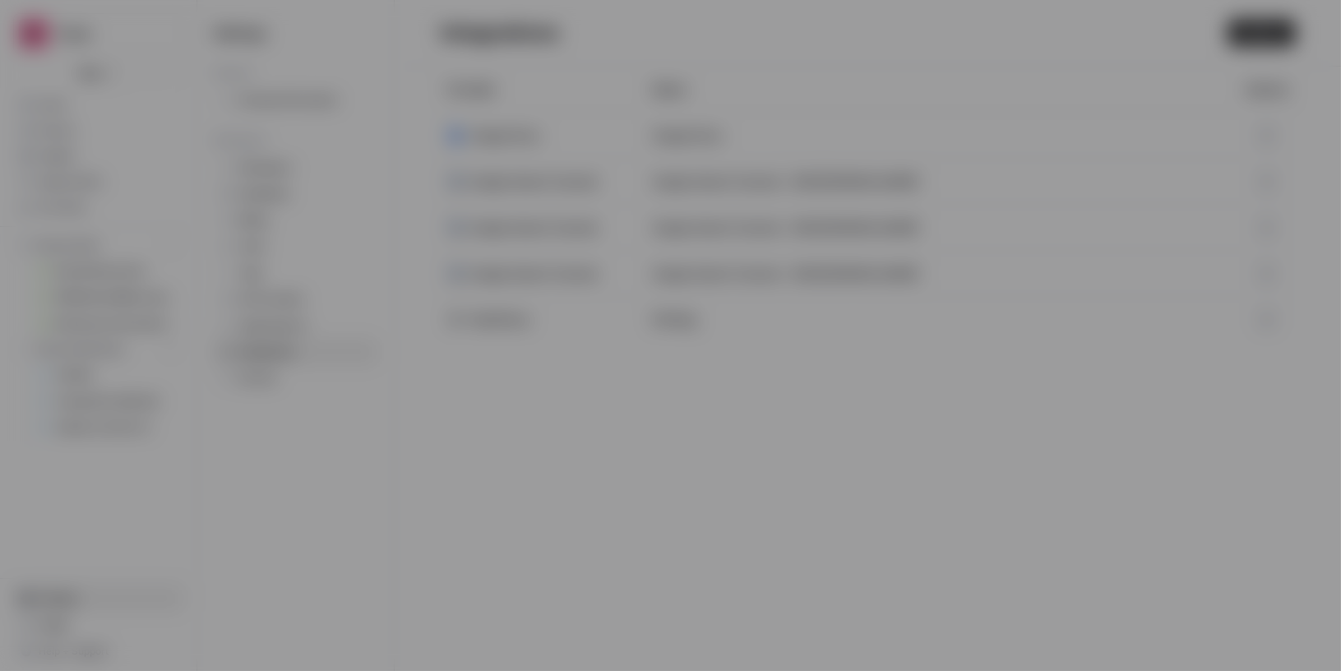
type input "API integration"
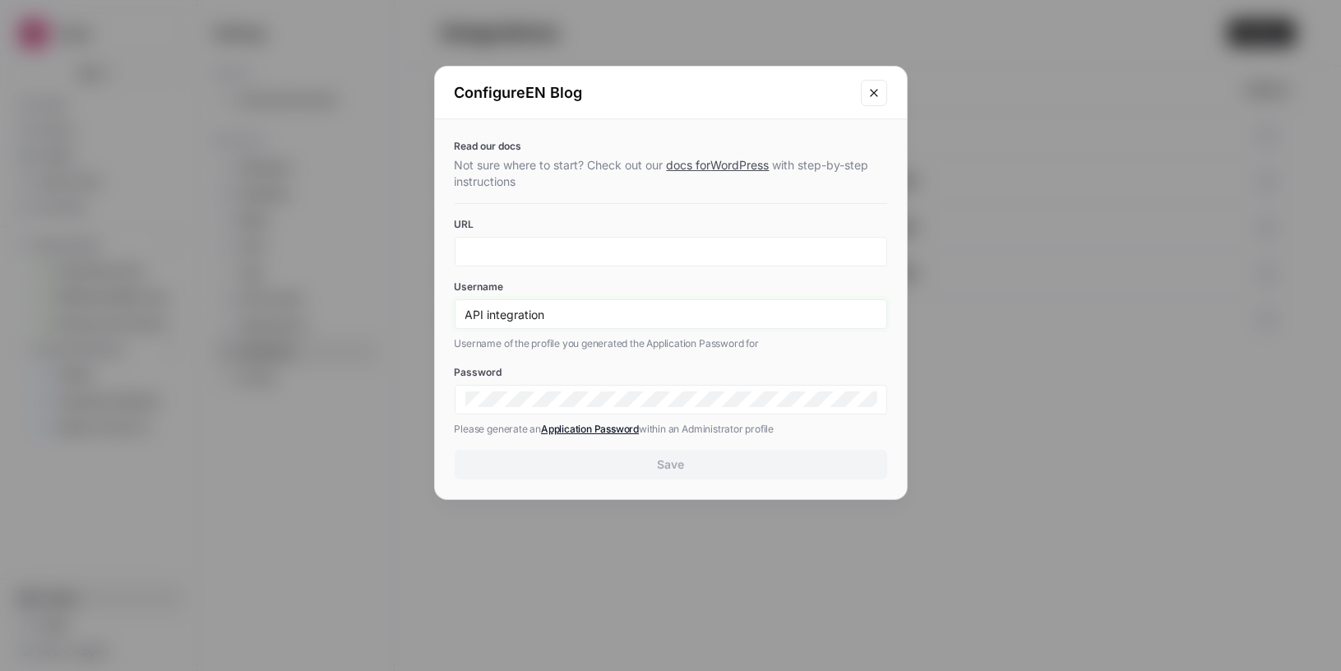
click at [740, 312] on input "API integration" at bounding box center [671, 314] width 411 height 15
click at [874, 89] on icon "Close modal" at bounding box center [874, 92] width 13 height 13
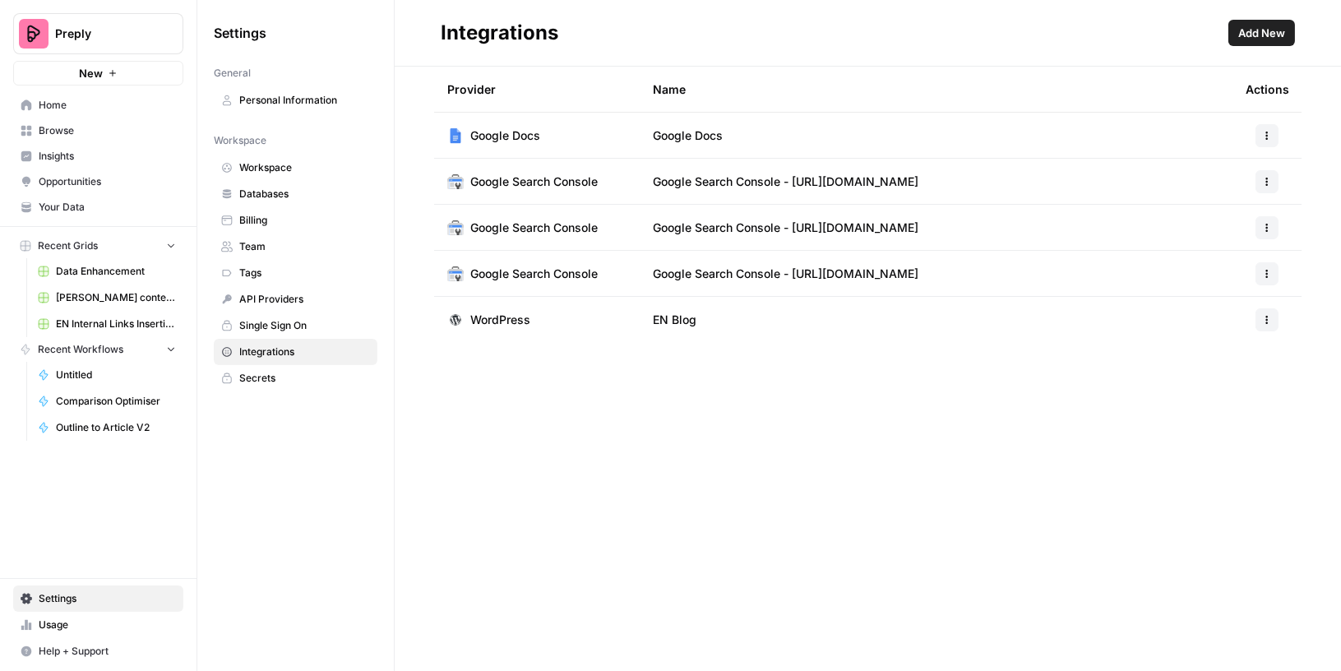
click at [1260, 323] on button "button" at bounding box center [1267, 319] width 23 height 23
click at [1234, 350] on span "Edit" at bounding box center [1232, 357] width 53 height 16
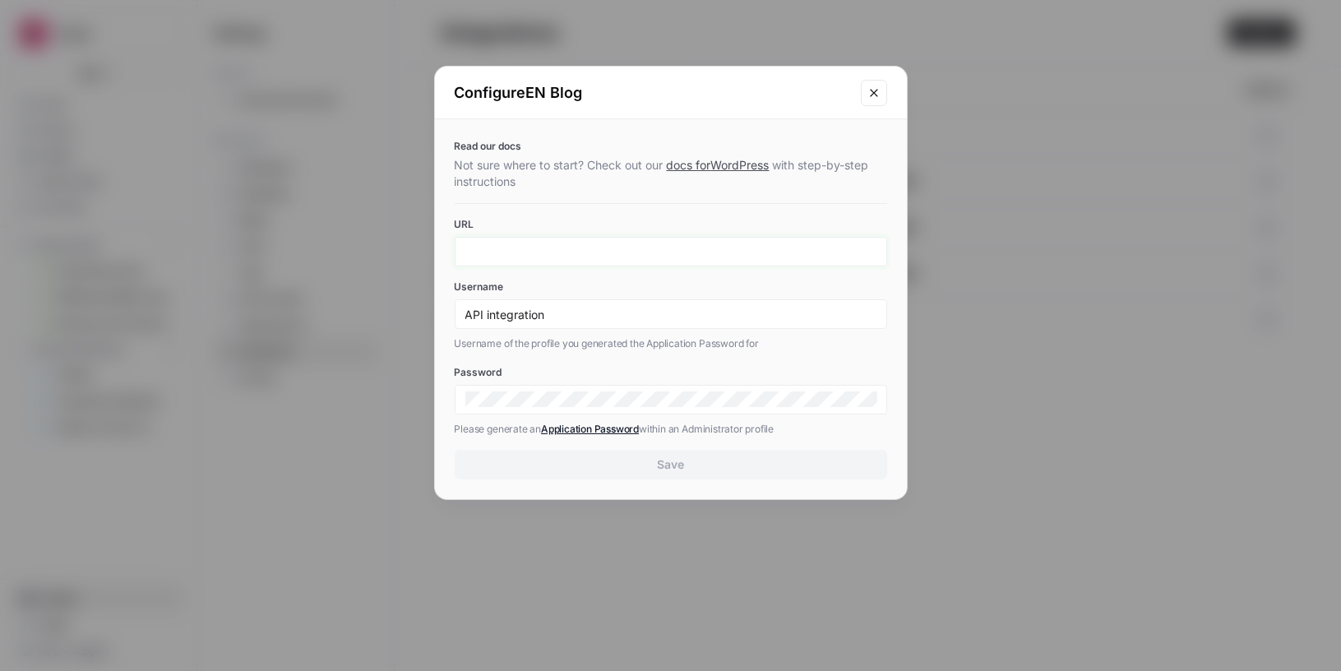
click at [734, 258] on input "URL" at bounding box center [671, 251] width 411 height 15
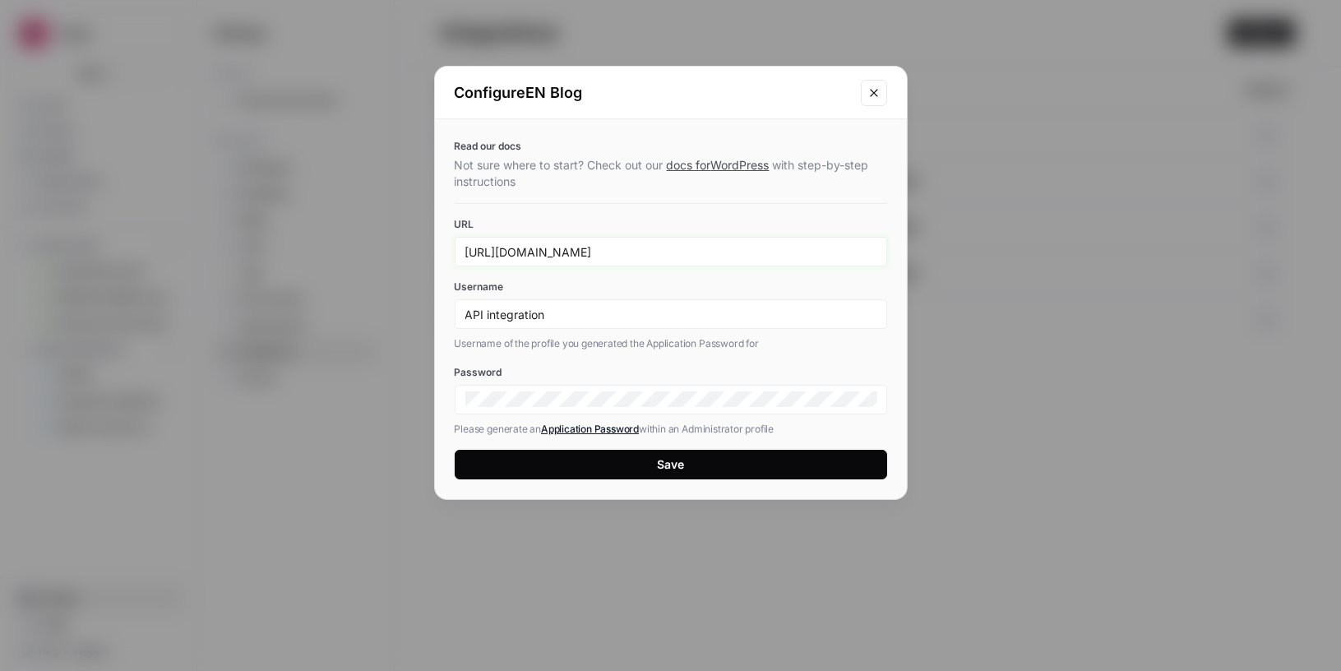
drag, startPoint x: 587, startPoint y: 250, endPoint x: 836, endPoint y: 248, distance: 248.4
click at [834, 250] on input "[URL][DOMAIN_NAME]" at bounding box center [671, 251] width 411 height 15
type input "[URL][DOMAIN_NAME]"
click at [846, 237] on div "[URL][DOMAIN_NAME]" at bounding box center [671, 252] width 433 height 30
click at [729, 469] on button "Save" at bounding box center [671, 465] width 433 height 30
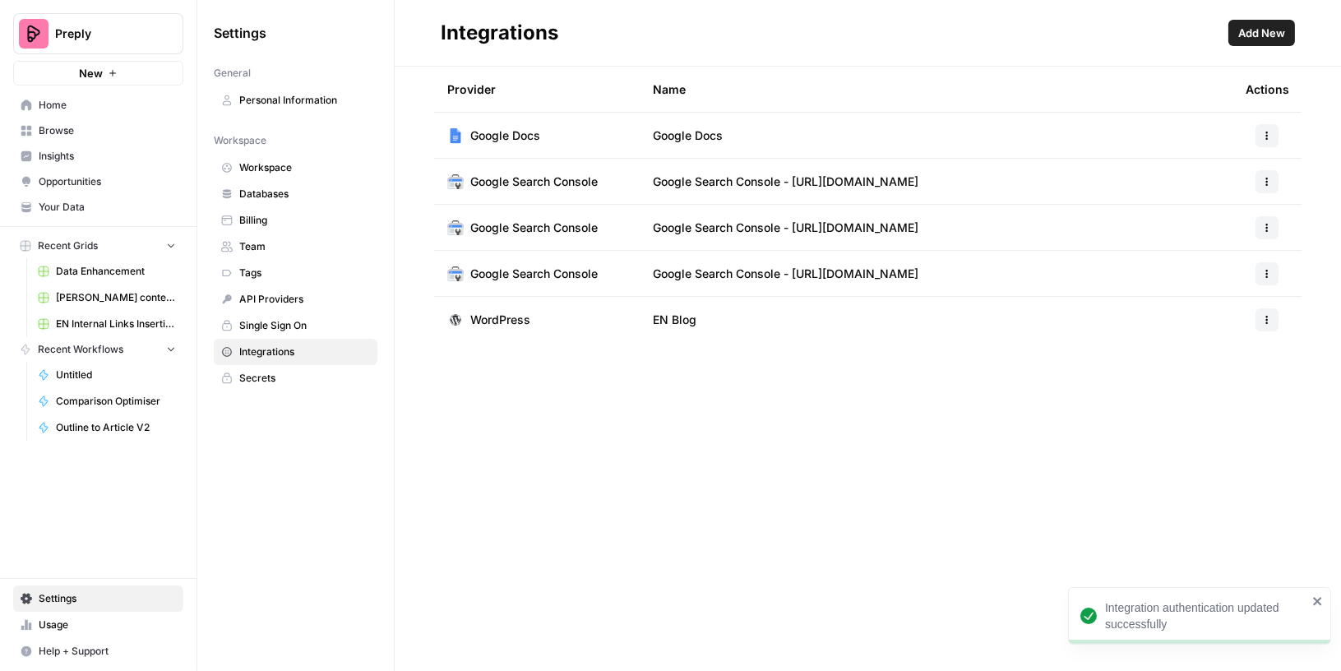
click at [701, 325] on td "EN Blog" at bounding box center [936, 320] width 593 height 46
click at [1260, 319] on button "button" at bounding box center [1267, 319] width 23 height 23
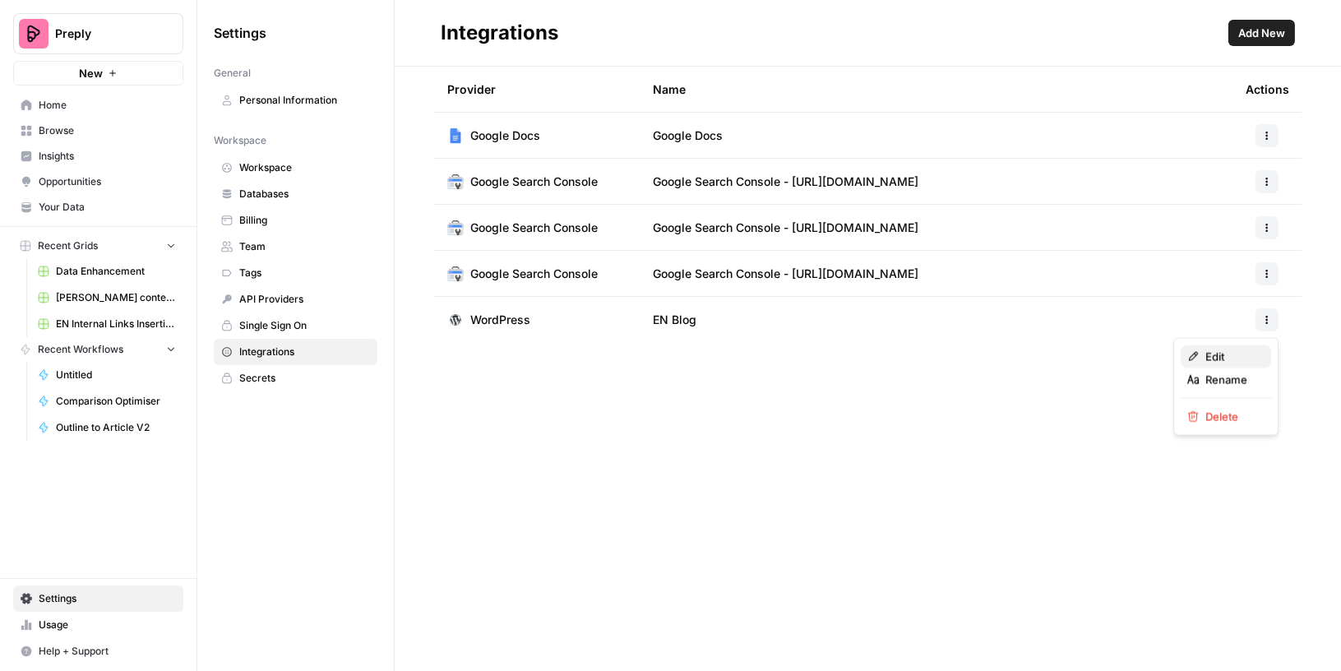
click at [1237, 354] on span "Edit" at bounding box center [1232, 357] width 53 height 16
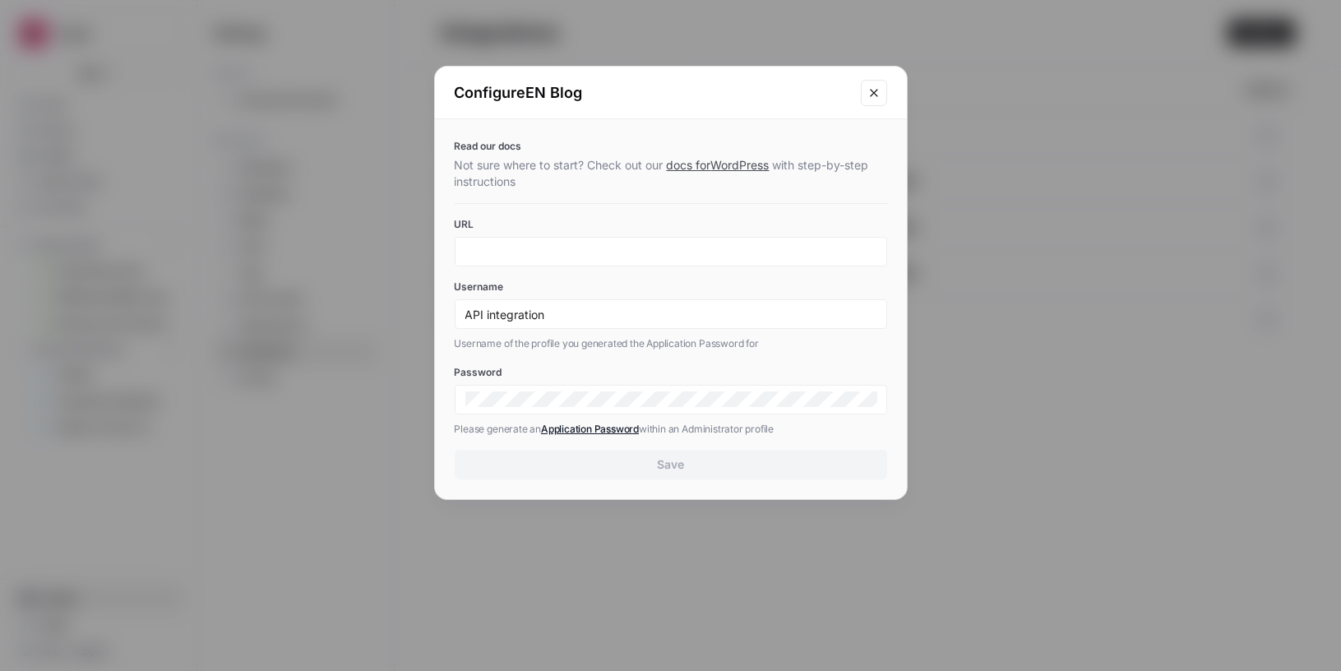
click at [877, 94] on icon "Close modal" at bounding box center [874, 92] width 13 height 13
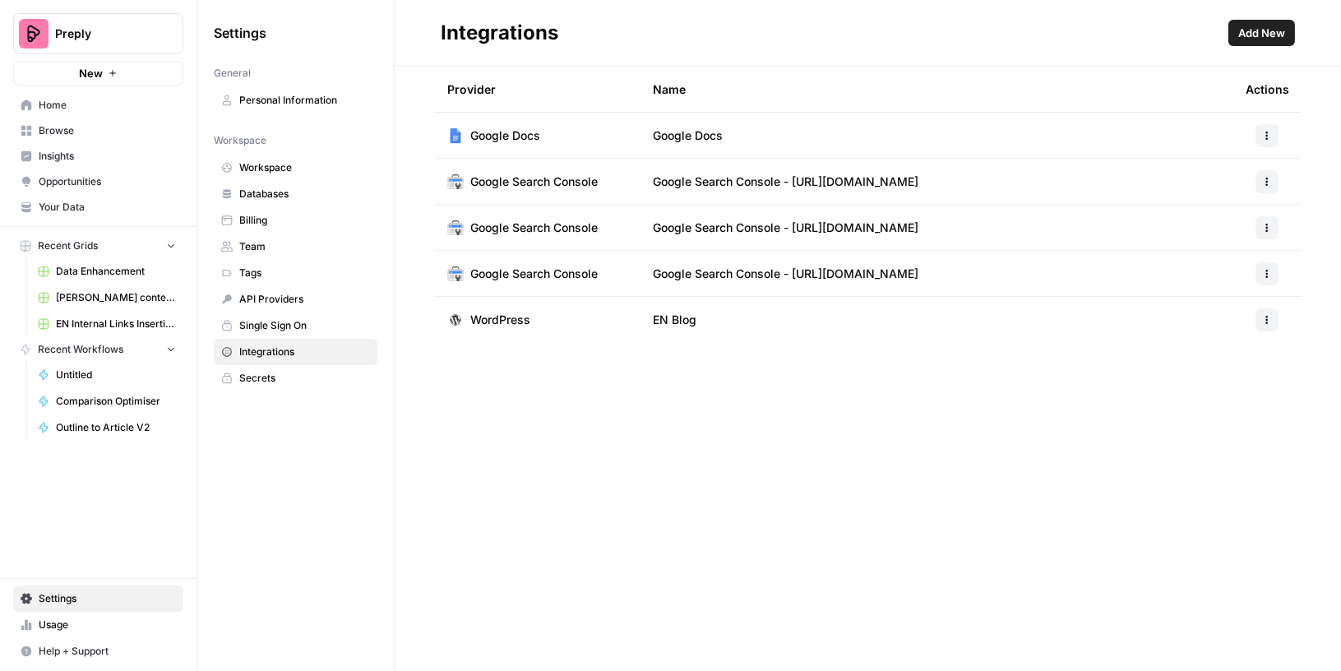
click at [280, 292] on span "API Providers" at bounding box center [304, 299] width 131 height 15
